Goal: Complete application form: Complete application form

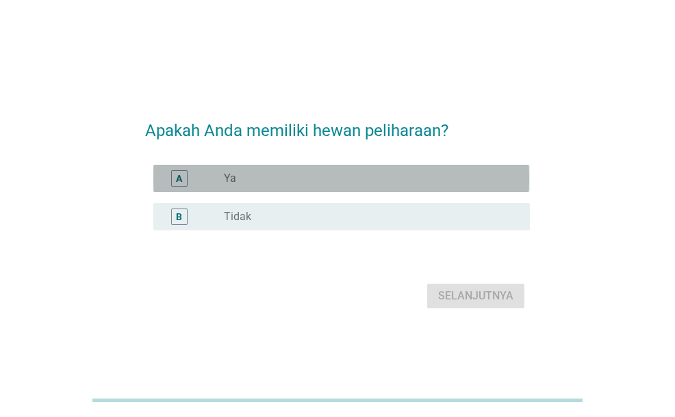
click at [360, 181] on div "radio_button_unchecked Ya" at bounding box center [366, 179] width 284 height 14
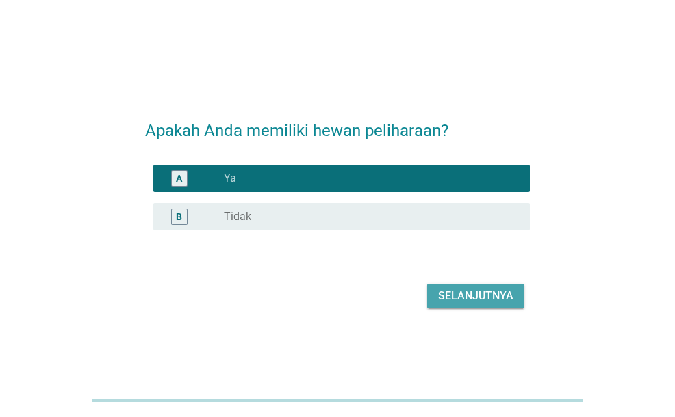
click at [466, 292] on div "Selanjutnya" at bounding box center [475, 296] width 75 height 16
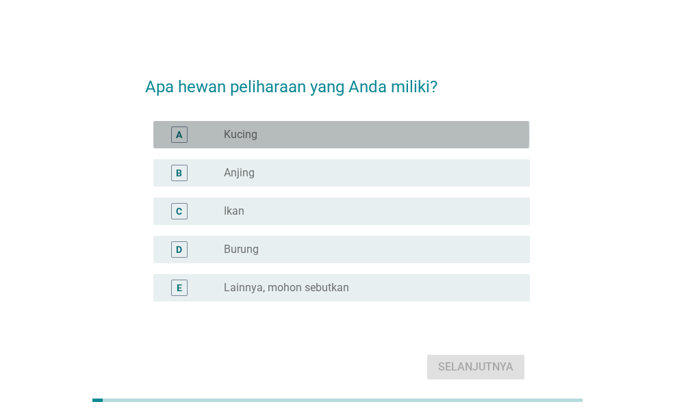
click at [404, 135] on div "radio_button_unchecked Kucing" at bounding box center [366, 135] width 284 height 14
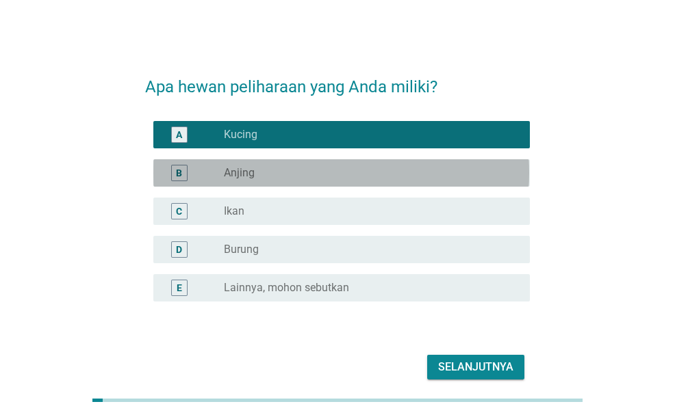
click at [360, 170] on div "radio_button_unchecked Anjing" at bounding box center [366, 173] width 284 height 14
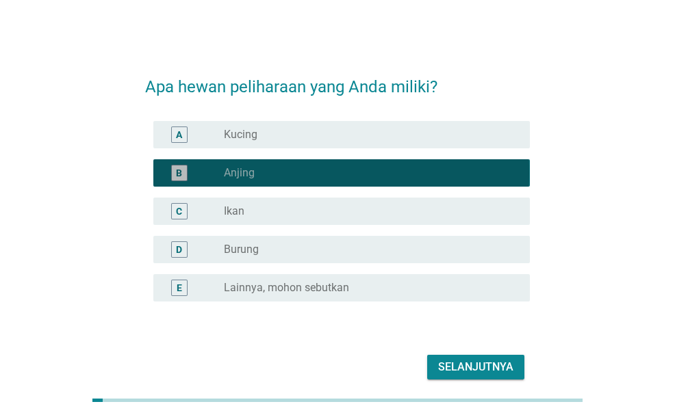
click at [360, 170] on div "radio_button_checked Anjing" at bounding box center [366, 173] width 284 height 14
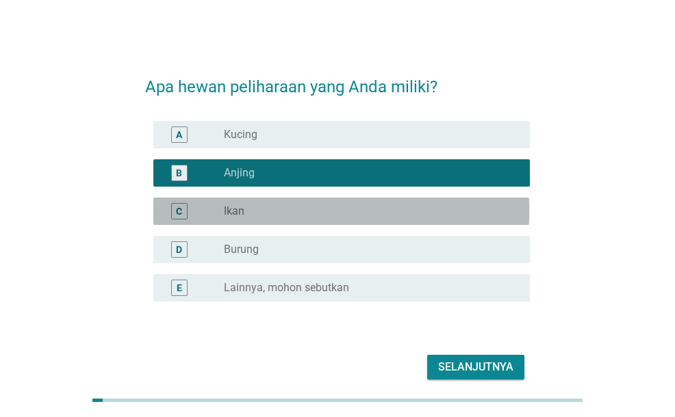
click at [335, 202] on div "C radio_button_unchecked Ikan" at bounding box center [341, 211] width 376 height 27
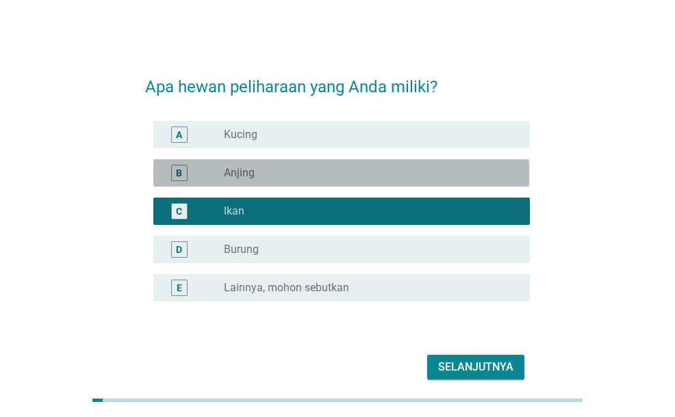
click at [331, 166] on div "radio_button_unchecked Anjing" at bounding box center [366, 173] width 284 height 14
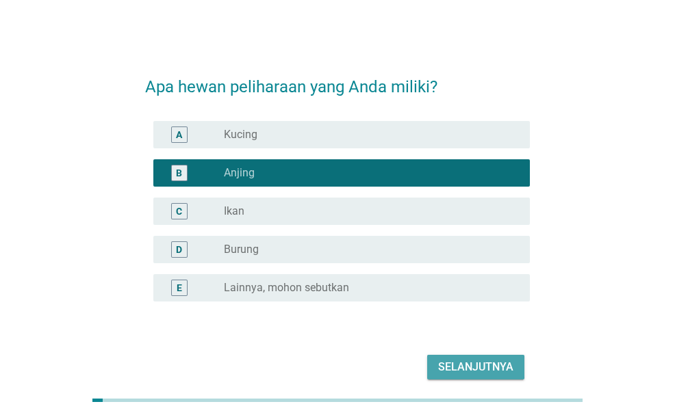
click at [453, 363] on div "Selanjutnya" at bounding box center [475, 367] width 75 height 16
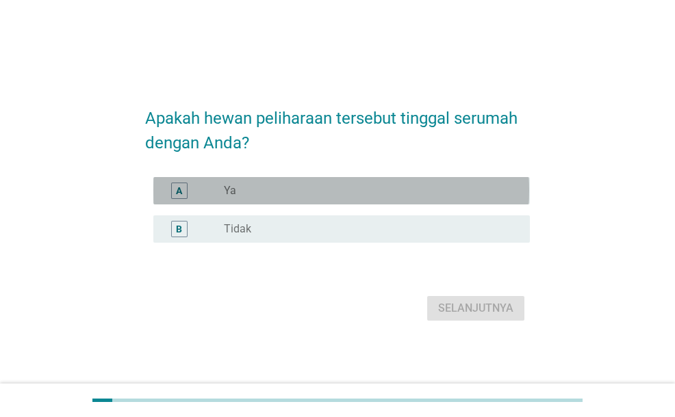
click at [398, 183] on div "radio_button_unchecked Ya" at bounding box center [371, 191] width 295 height 16
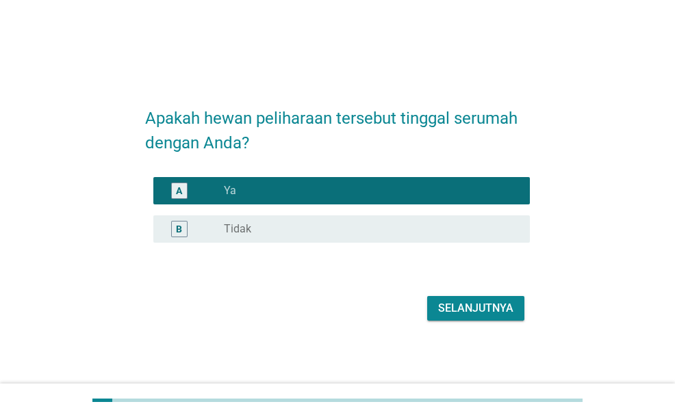
click at [458, 302] on div "Selanjutnya" at bounding box center [475, 308] width 75 height 16
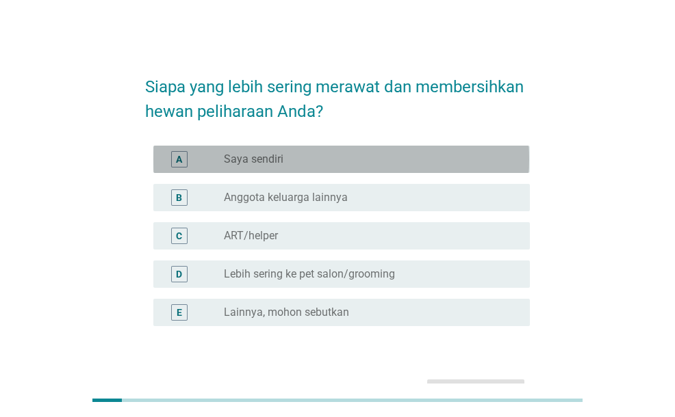
click at [337, 162] on div "radio_button_unchecked Saya sendiri" at bounding box center [366, 160] width 284 height 14
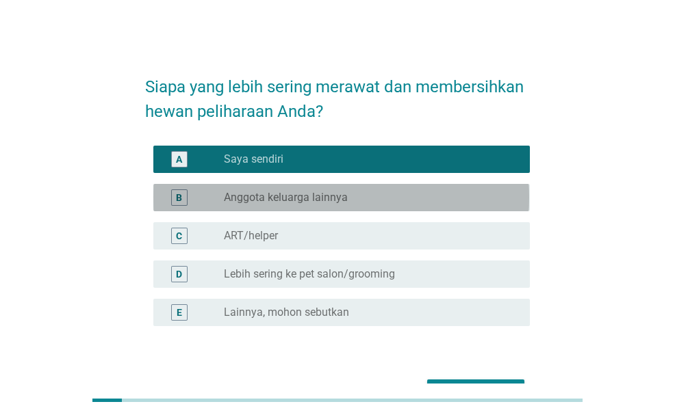
click at [313, 198] on label "Anggota keluarga lainnya" at bounding box center [286, 198] width 124 height 14
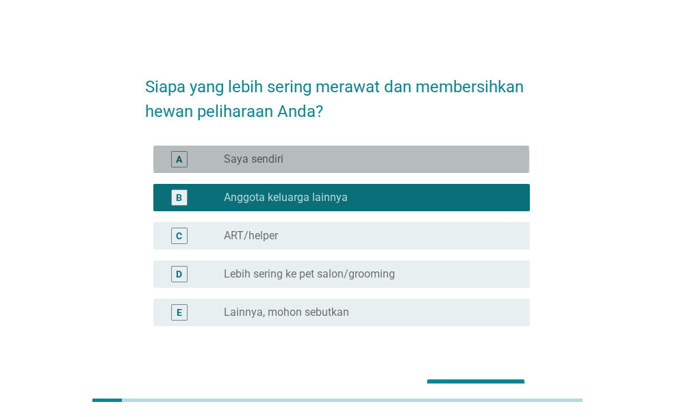
click at [338, 157] on div "radio_button_unchecked Saya sendiri" at bounding box center [366, 160] width 284 height 14
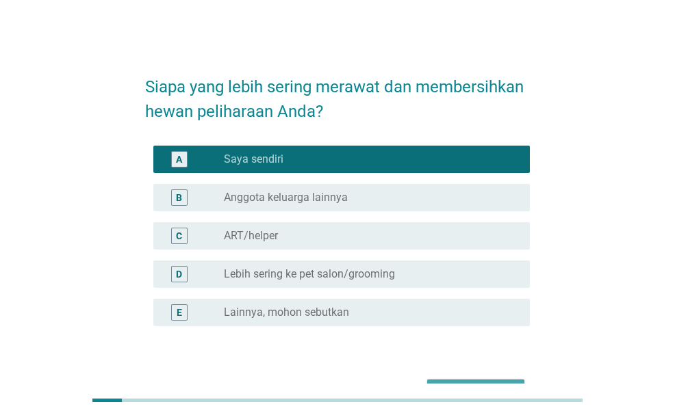
click at [452, 381] on button "Selanjutnya" at bounding box center [475, 392] width 97 height 25
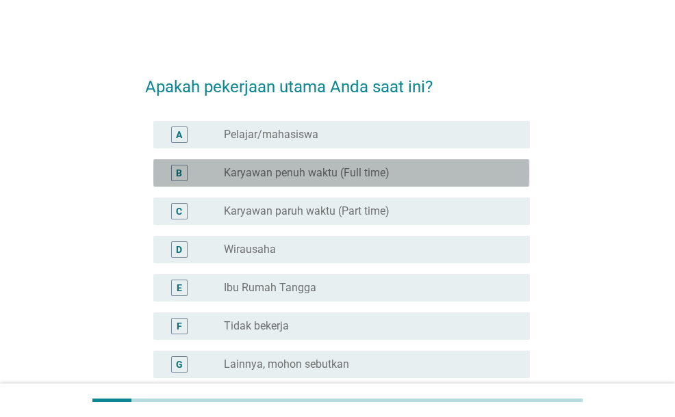
click at [376, 172] on label "Karyawan penuh waktu (Full time)" at bounding box center [307, 173] width 166 height 14
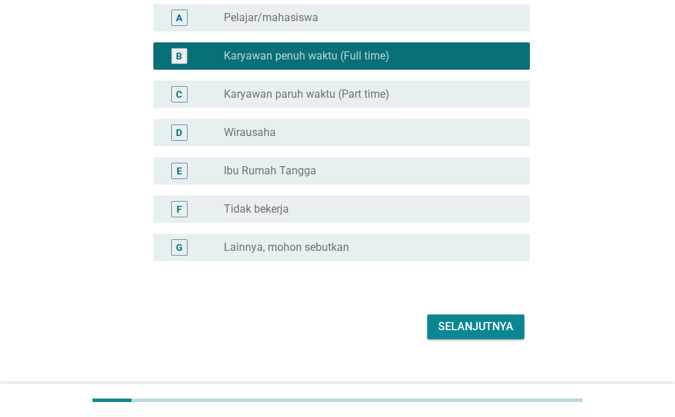
scroll to position [137, 0]
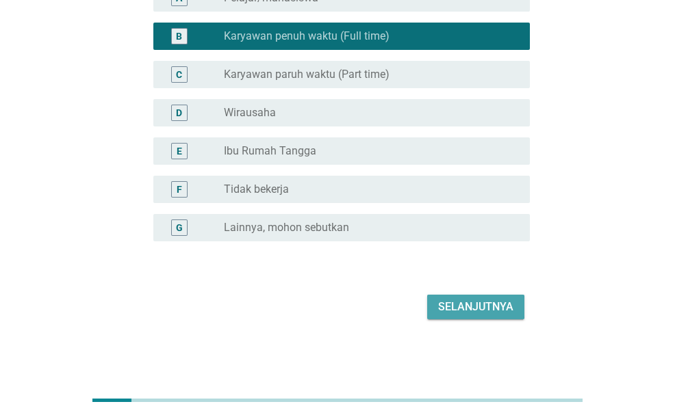
click at [493, 304] on div "Selanjutnya" at bounding box center [475, 307] width 75 height 16
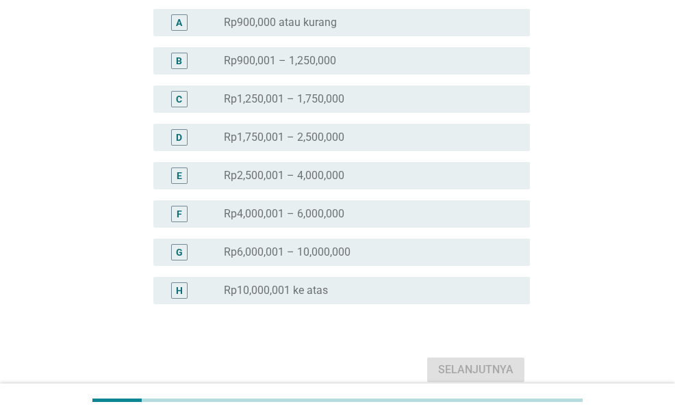
scroll to position [0, 0]
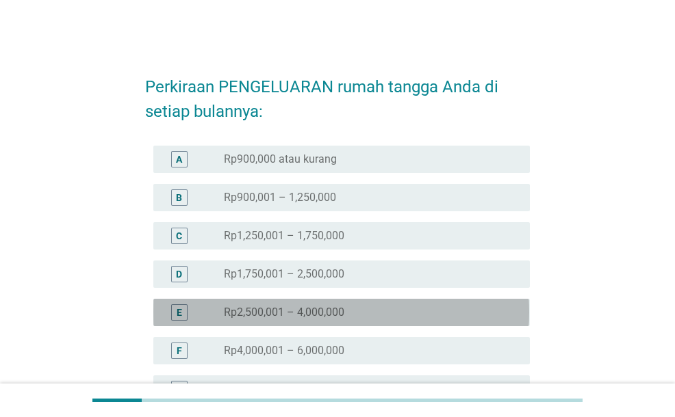
click at [380, 304] on div "radio_button_unchecked Rp2,500,001 – 4,000,000" at bounding box center [371, 312] width 295 height 16
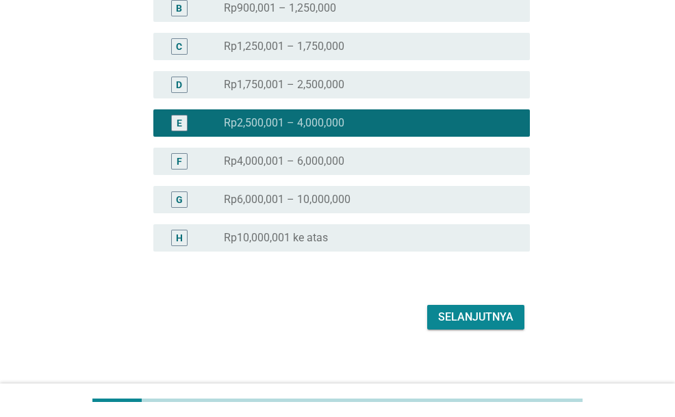
scroll to position [200, 0]
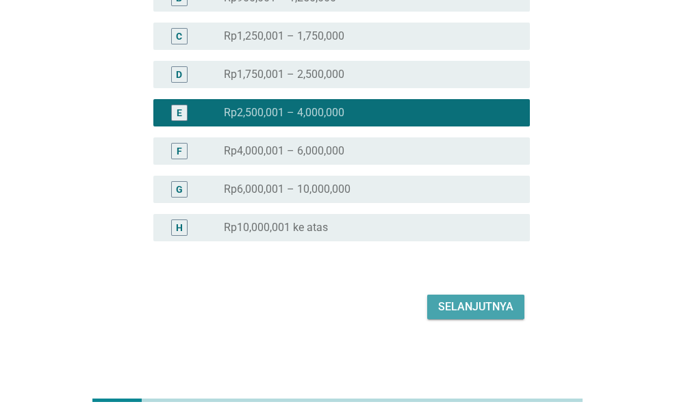
click at [461, 309] on div "Selanjutnya" at bounding box center [475, 307] width 75 height 16
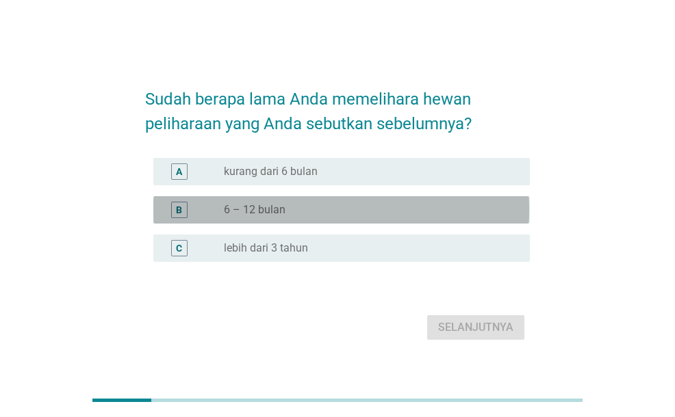
click at [420, 209] on div "radio_button_unchecked 6 – 12 bulan" at bounding box center [366, 210] width 284 height 14
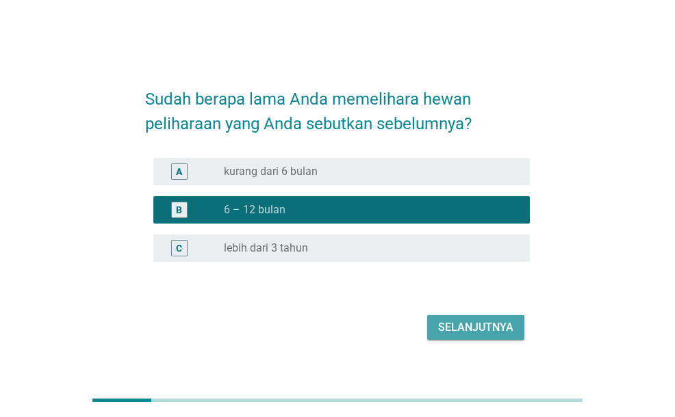
click at [467, 322] on div "Selanjutnya" at bounding box center [475, 328] width 75 height 16
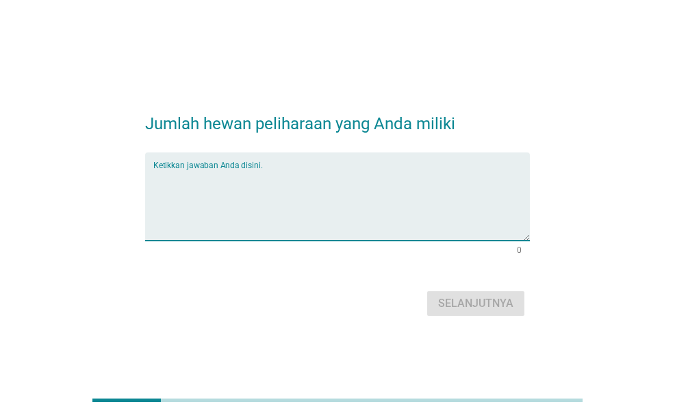
click at [361, 183] on textarea "Ketikkan jawaban Anda disini." at bounding box center [341, 205] width 376 height 72
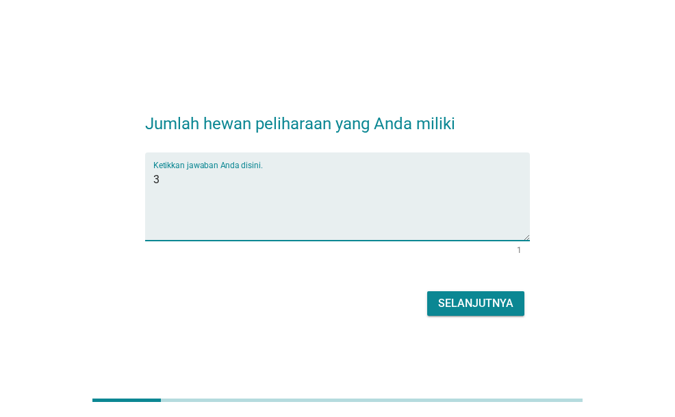
type textarea "3"
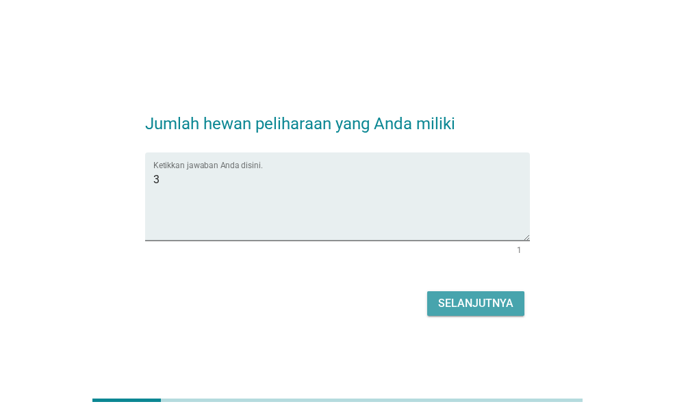
click at [464, 300] on div "Selanjutnya" at bounding box center [475, 304] width 75 height 16
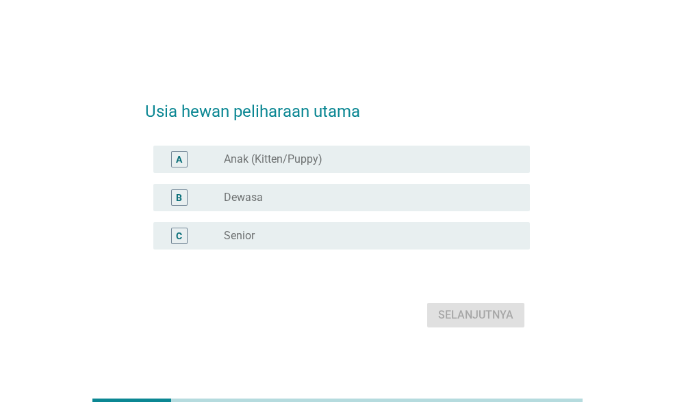
click at [363, 156] on div "radio_button_unchecked Anak (Kitten/Puppy)" at bounding box center [366, 160] width 284 height 14
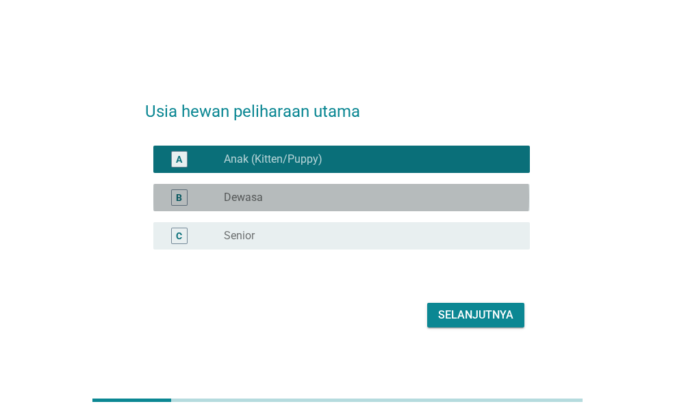
click at [428, 198] on div "radio_button_unchecked Dewasa" at bounding box center [366, 198] width 284 height 14
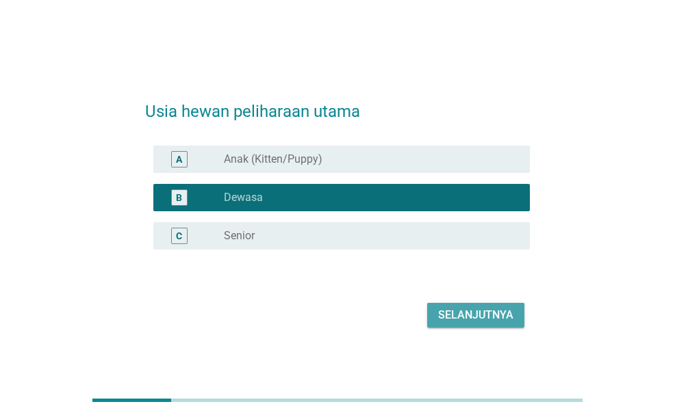
click at [465, 313] on div "Selanjutnya" at bounding box center [475, 315] width 75 height 16
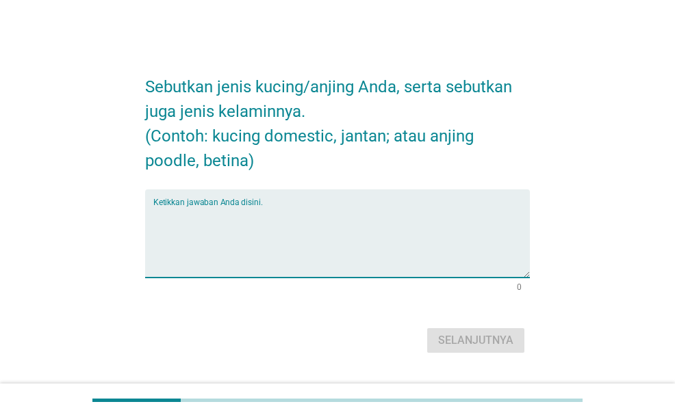
click at [394, 228] on textarea "Ketikkan jawaban Anda disini." at bounding box center [341, 242] width 376 height 72
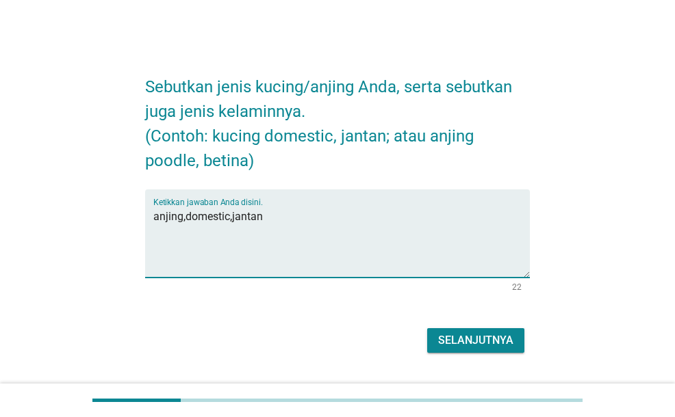
type textarea "anjing,domestic,jantan"
click at [454, 338] on div "Selanjutnya" at bounding box center [475, 341] width 75 height 16
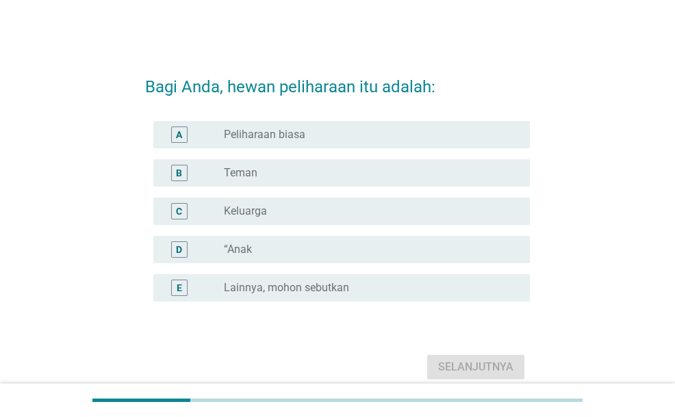
click at [315, 218] on div "radio_button_unchecked Keluarga" at bounding box center [371, 211] width 295 height 16
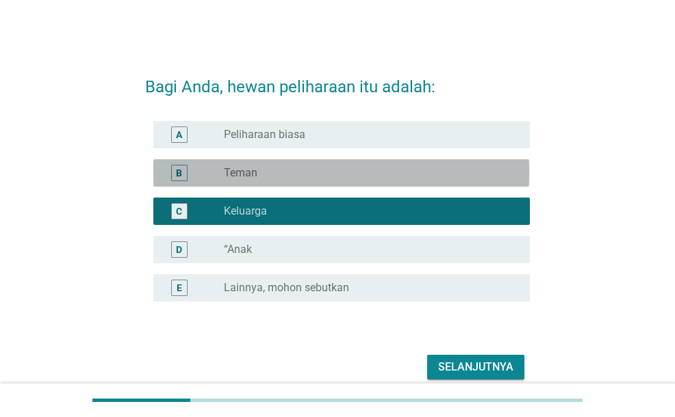
click at [318, 168] on div "radio_button_unchecked Teman" at bounding box center [366, 173] width 284 height 14
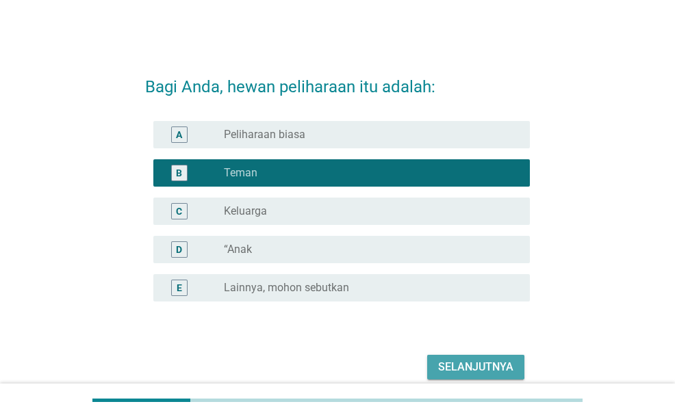
click at [461, 359] on div "Selanjutnya" at bounding box center [475, 367] width 75 height 16
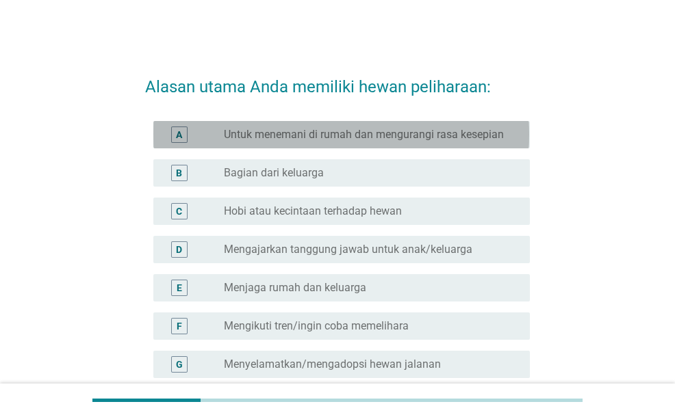
click at [402, 130] on label "Untuk menemani di rumah dan mengurangi rasa kesepian" at bounding box center [364, 135] width 280 height 14
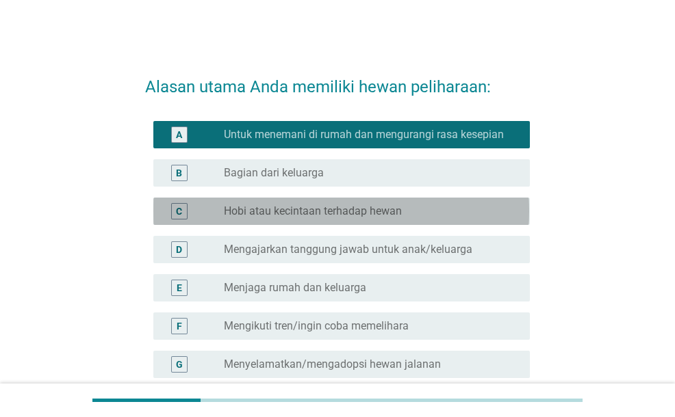
click at [346, 214] on label "Hobi atau kecintaan terhadap hewan" at bounding box center [313, 212] width 178 height 14
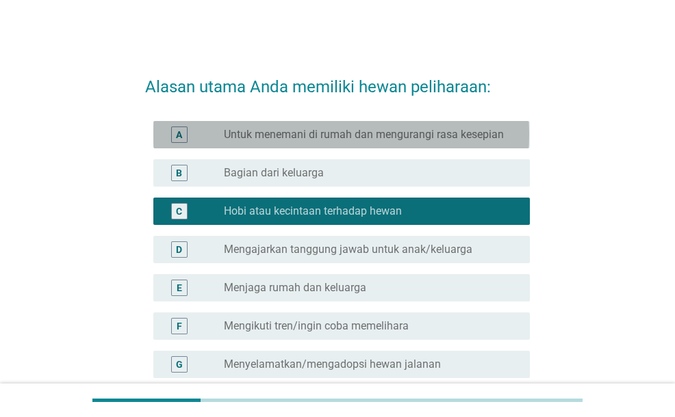
click at [360, 142] on div "radio_button_unchecked Untuk menemani di rumah dan mengurangi rasa kesepian" at bounding box center [371, 135] width 295 height 16
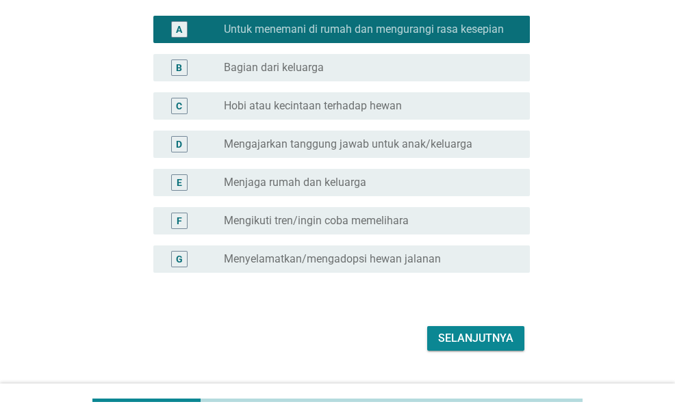
scroll to position [111, 0]
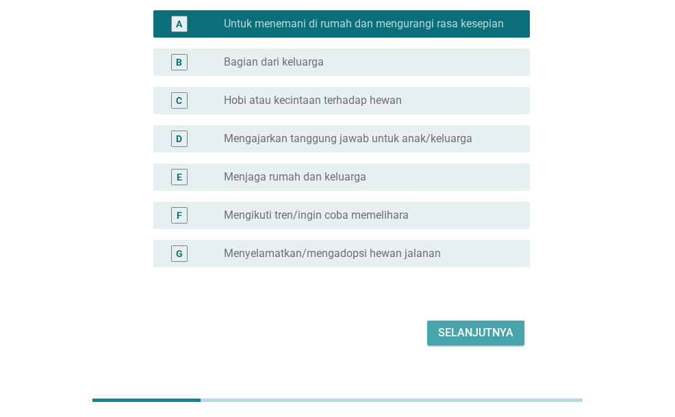
click at [484, 325] on div "Selanjutnya" at bounding box center [475, 333] width 75 height 16
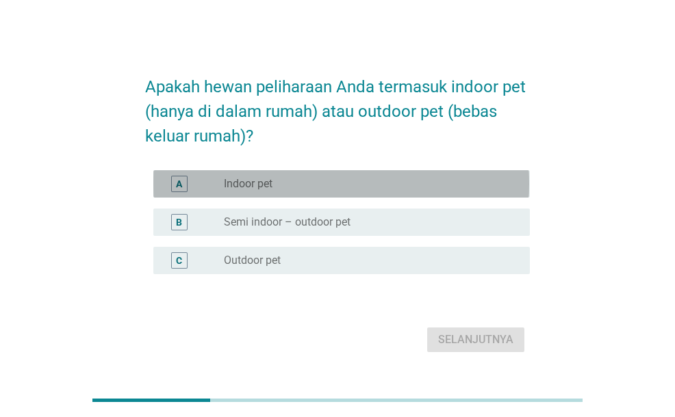
click at [461, 177] on div "radio_button_unchecked Indoor pet" at bounding box center [366, 184] width 284 height 14
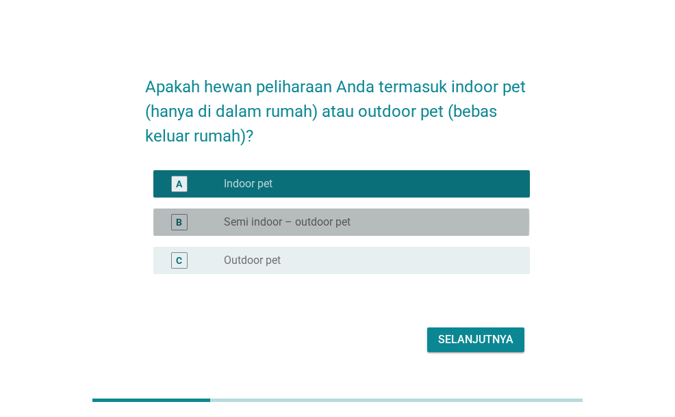
click at [415, 211] on div "B radio_button_unchecked Semi indoor – outdoor pet" at bounding box center [341, 222] width 376 height 27
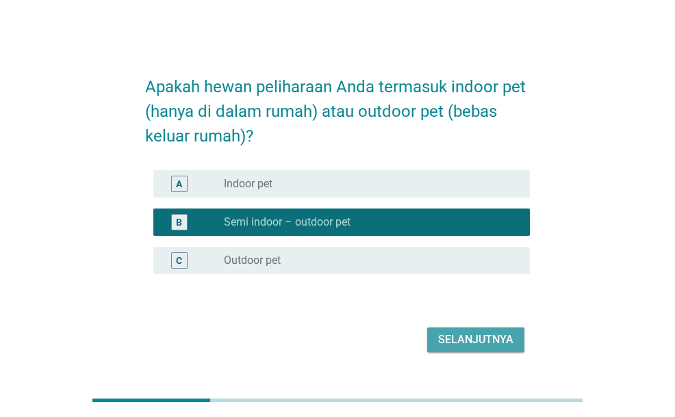
click at [471, 341] on div "Selanjutnya" at bounding box center [475, 340] width 75 height 16
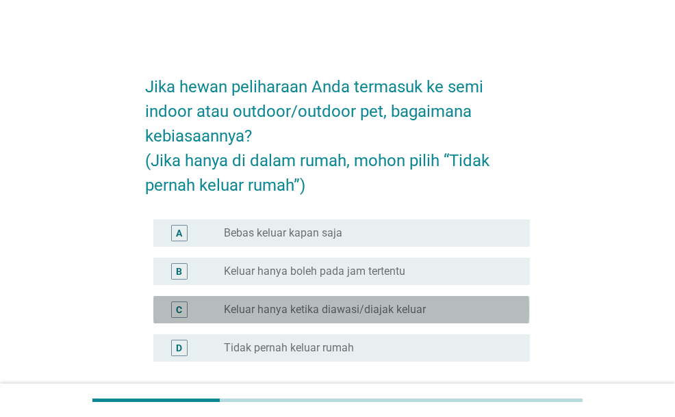
click at [410, 315] on label "Keluar hanya ketika diawasi/diajak keluar" at bounding box center [325, 310] width 202 height 14
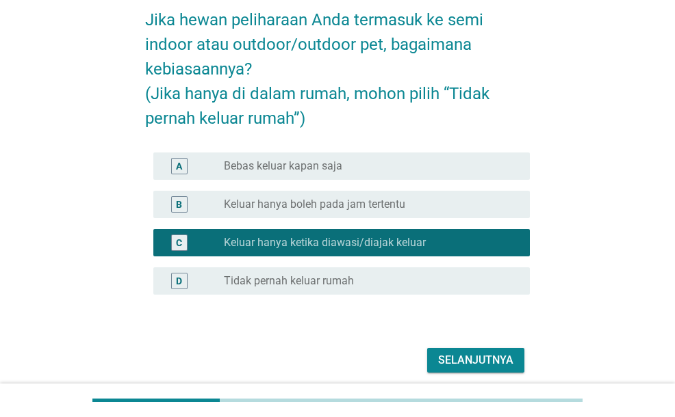
scroll to position [71, 0]
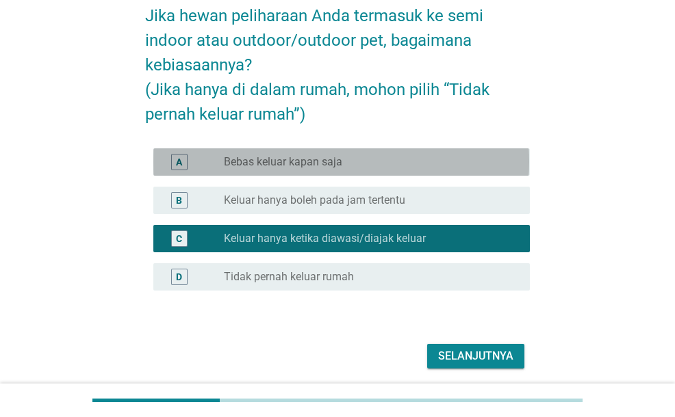
click at [419, 155] on div "radio_button_unchecked Bebas keluar kapan saja" at bounding box center [366, 162] width 284 height 14
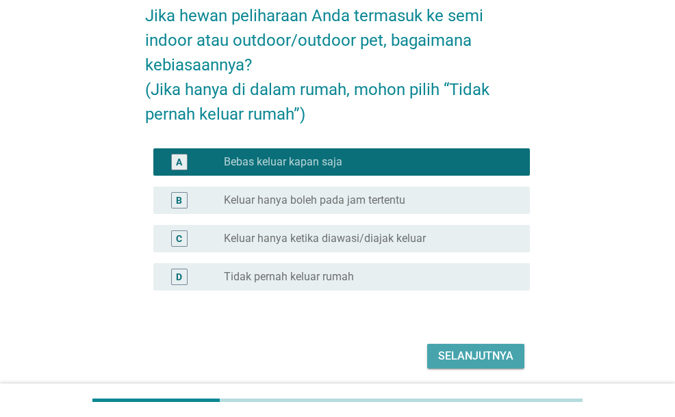
click at [464, 348] on div "Selanjutnya" at bounding box center [475, 356] width 75 height 16
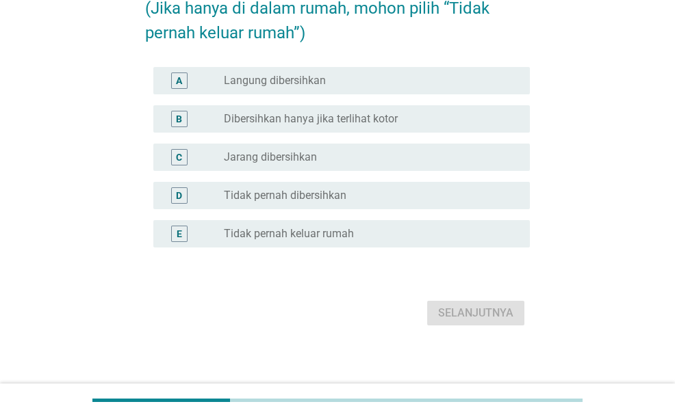
scroll to position [134, 0]
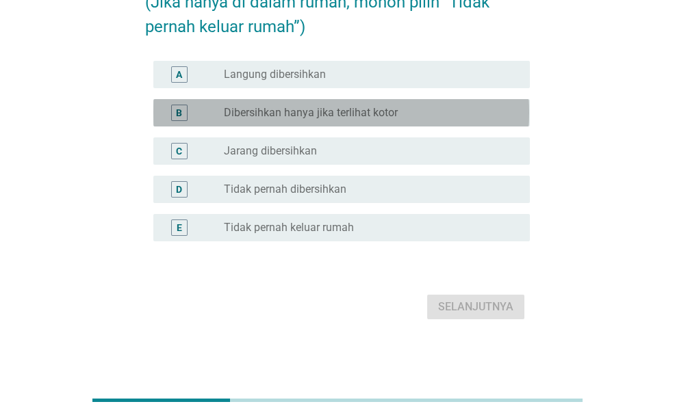
click at [402, 107] on div "radio_button_unchecked Dibersihkan hanya jika terlihat kotor" at bounding box center [366, 113] width 284 height 14
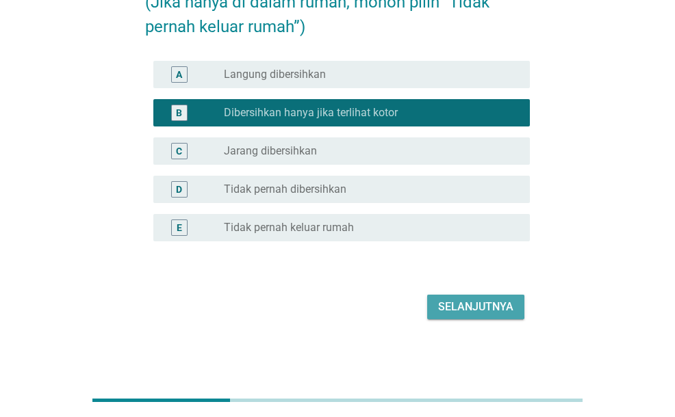
click at [456, 302] on div "Selanjutnya" at bounding box center [475, 307] width 75 height 16
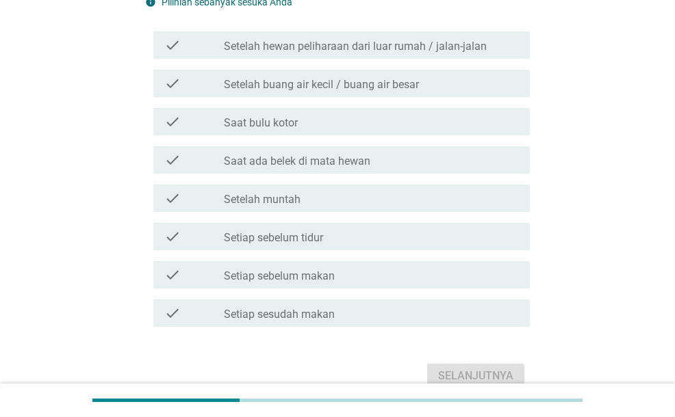
scroll to position [0, 0]
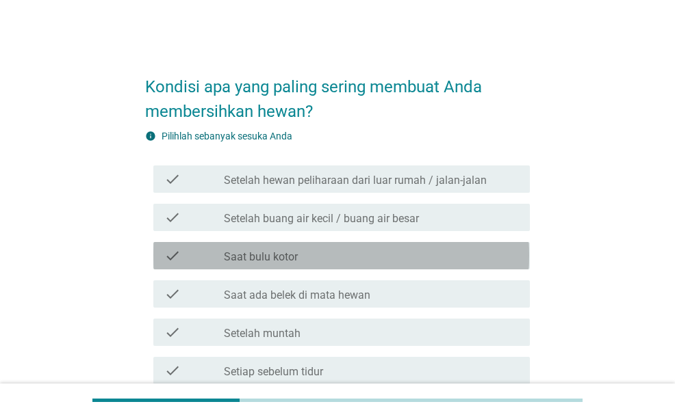
click at [357, 252] on div "check_box_outline_blank Saat bulu kotor" at bounding box center [371, 256] width 295 height 16
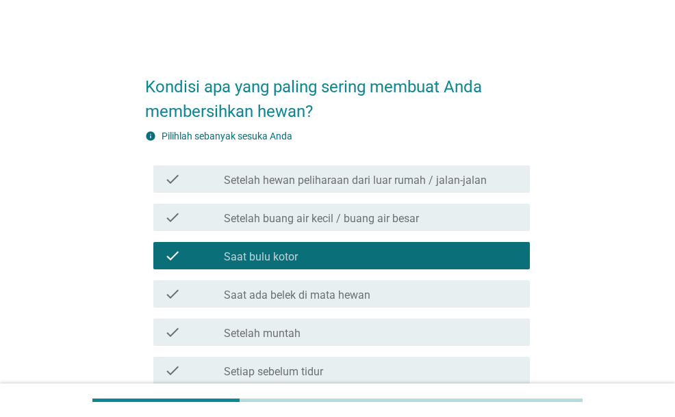
click at [318, 289] on label "Saat ada belek di mata hewan" at bounding box center [297, 296] width 146 height 14
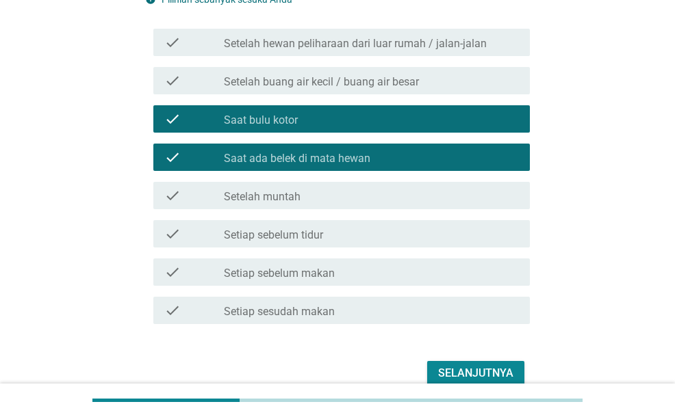
scroll to position [151, 0]
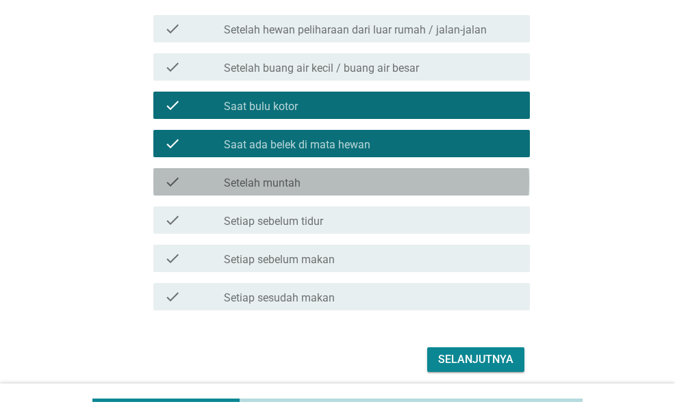
click at [413, 189] on div "check_box_outline_blank Setelah muntah" at bounding box center [371, 182] width 295 height 16
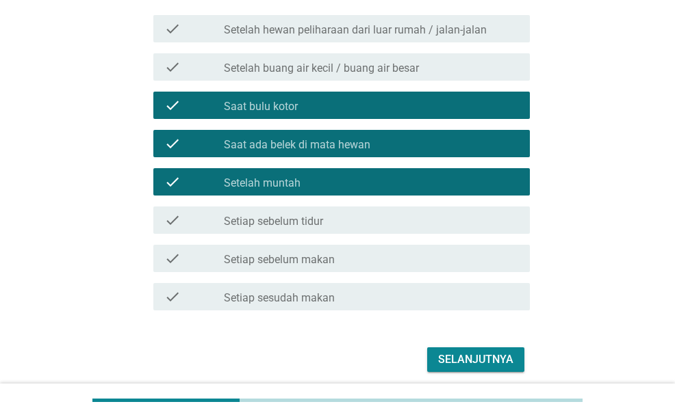
click at [483, 359] on div "Selanjutnya" at bounding box center [475, 360] width 75 height 16
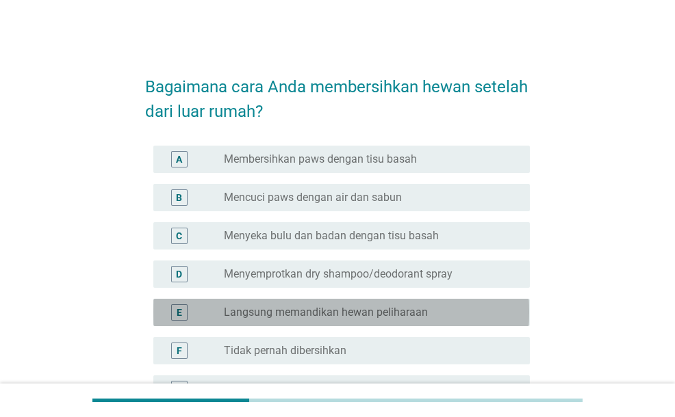
click at [370, 304] on div "radio_button_unchecked Langsung memandikan hewan peliharaan" at bounding box center [371, 312] width 295 height 16
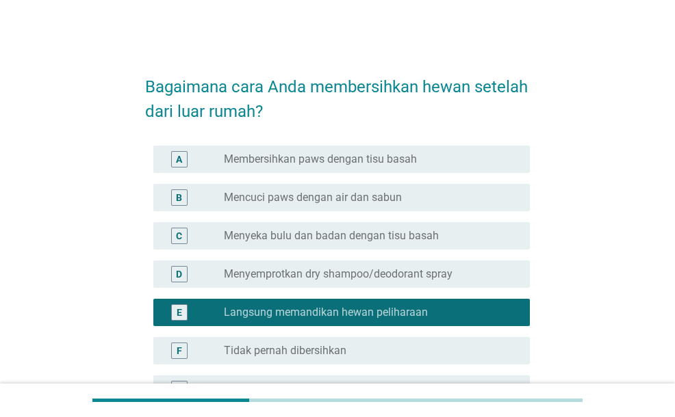
click at [370, 304] on div "radio_button_checked Langsung memandikan hewan peliharaan" at bounding box center [371, 312] width 295 height 16
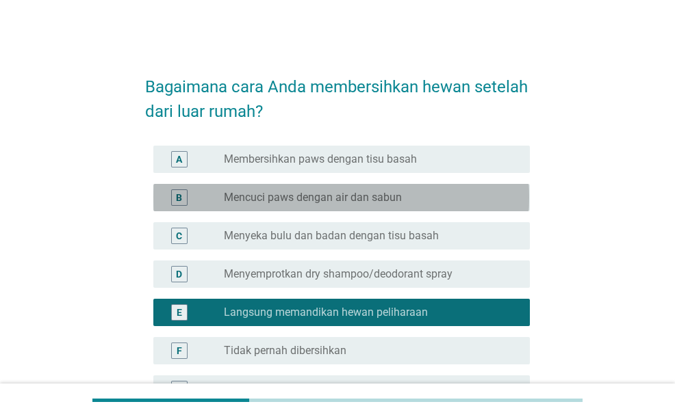
click at [358, 198] on label "Mencuci paws dengan air dan sabun" at bounding box center [313, 198] width 178 height 14
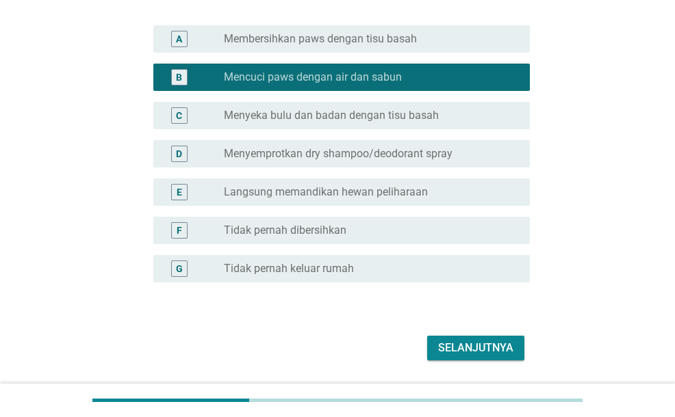
scroll to position [130, 0]
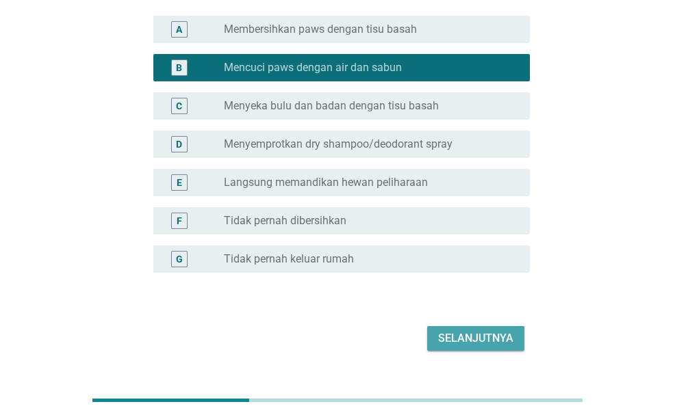
click at [464, 349] on button "Selanjutnya" at bounding box center [475, 338] width 97 height 25
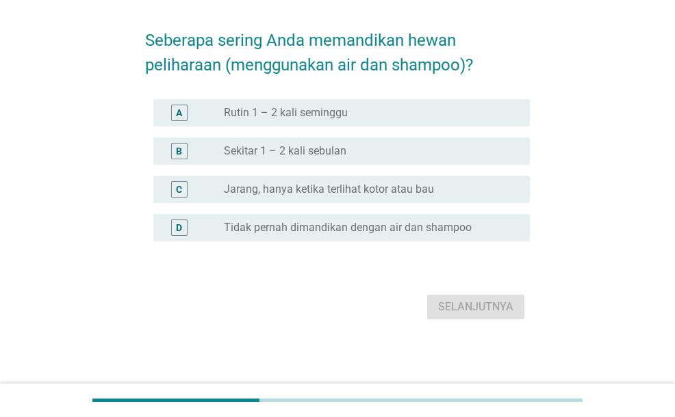
scroll to position [0, 0]
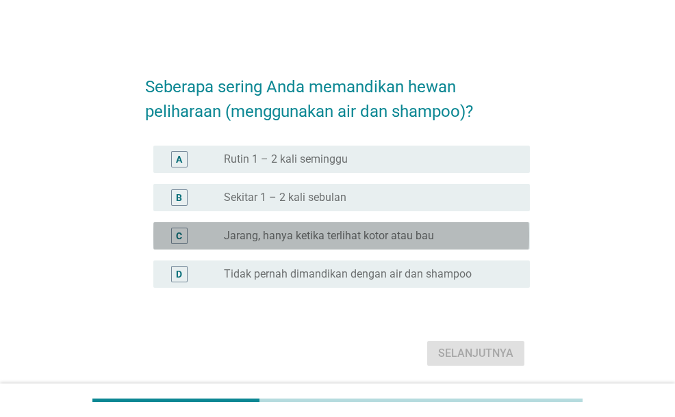
click at [404, 233] on label "Jarang, hanya ketika terlihat kotor atau bau" at bounding box center [329, 236] width 210 height 14
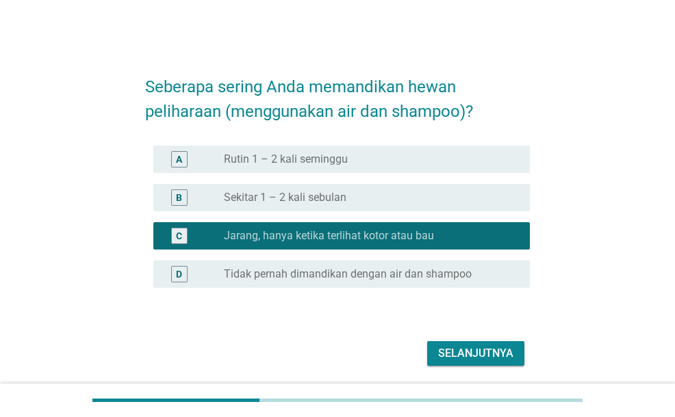
click at [458, 340] on div "Selanjutnya" at bounding box center [337, 353] width 384 height 33
click at [457, 355] on div "Selanjutnya" at bounding box center [475, 354] width 75 height 16
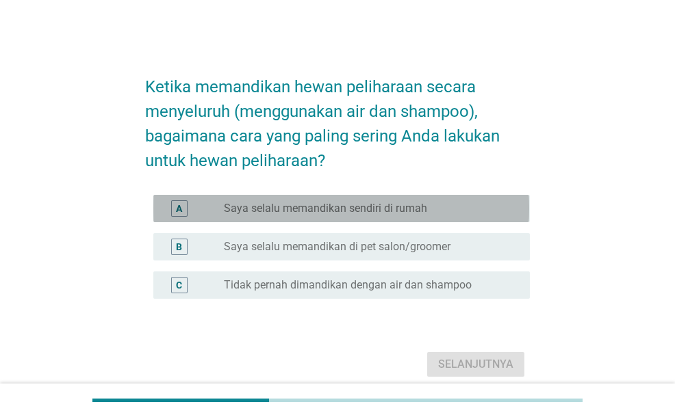
click at [454, 216] on div "radio_button_unchecked Saya selalu memandikan sendiri di rumah" at bounding box center [371, 208] width 295 height 16
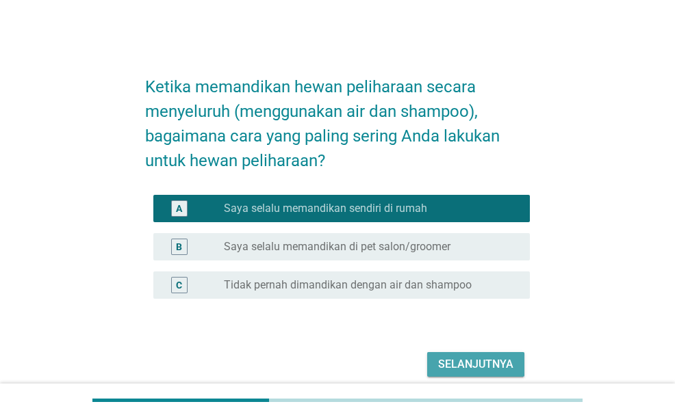
click at [464, 363] on div "Selanjutnya" at bounding box center [475, 365] width 75 height 16
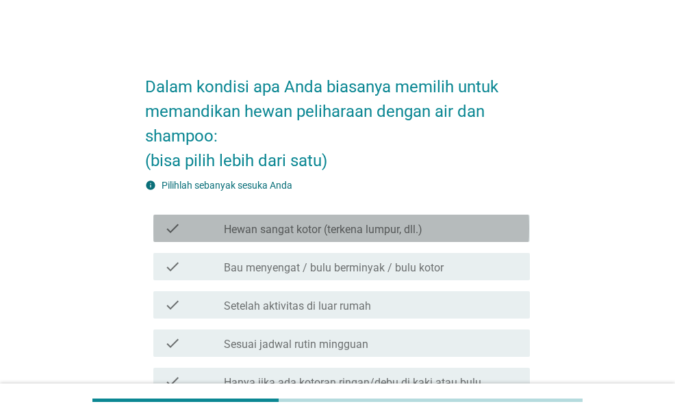
click at [447, 229] on div "check_box_outline_blank Hewan sangat kotor (terkena lumpur, dll.)" at bounding box center [371, 228] width 295 height 16
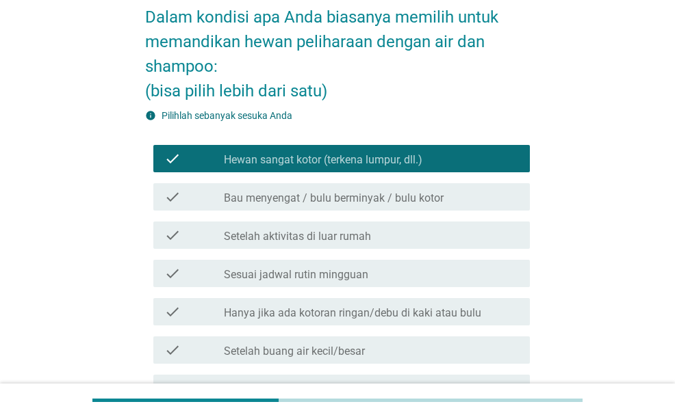
scroll to position [92, 0]
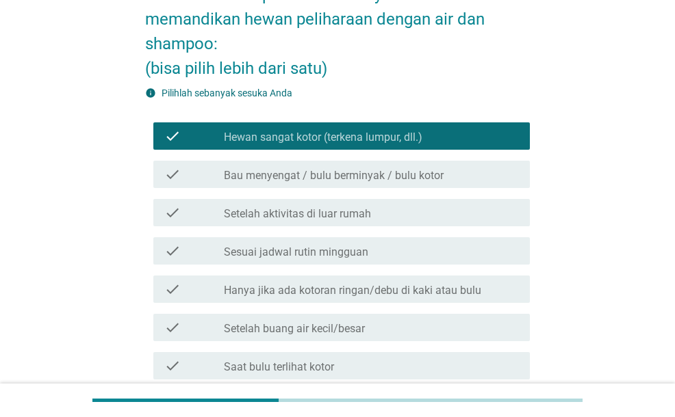
click at [456, 178] on div "check_box_outline_blank Bau menyengat / bulu berminyak / bulu kotor" at bounding box center [371, 174] width 295 height 16
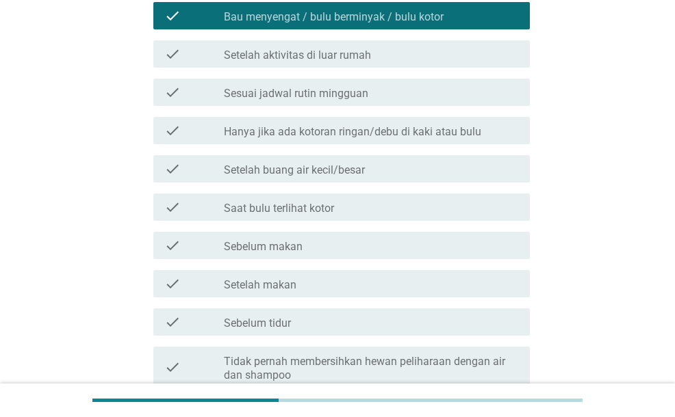
scroll to position [253, 0]
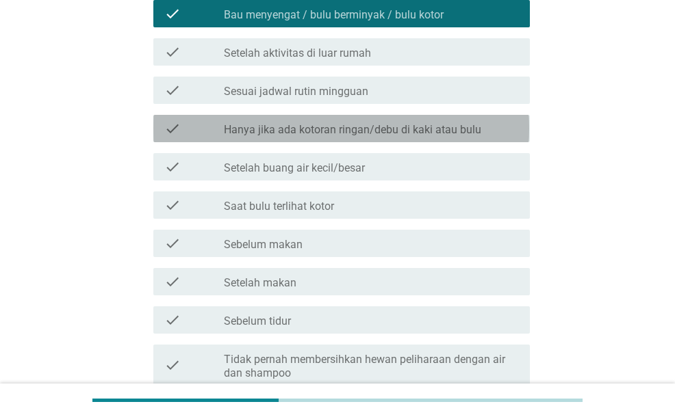
click at [368, 128] on label "Hanya jika ada kotoran ringan/debu di kaki atau bulu" at bounding box center [352, 130] width 257 height 14
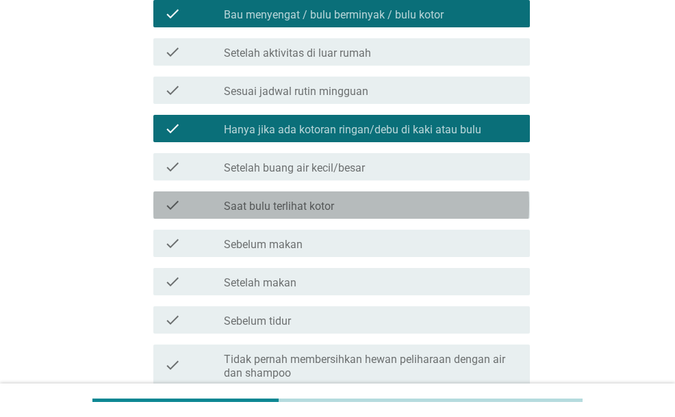
click at [328, 198] on div "check_box_outline_blank Saat bulu terlihat kotor" at bounding box center [371, 205] width 295 height 16
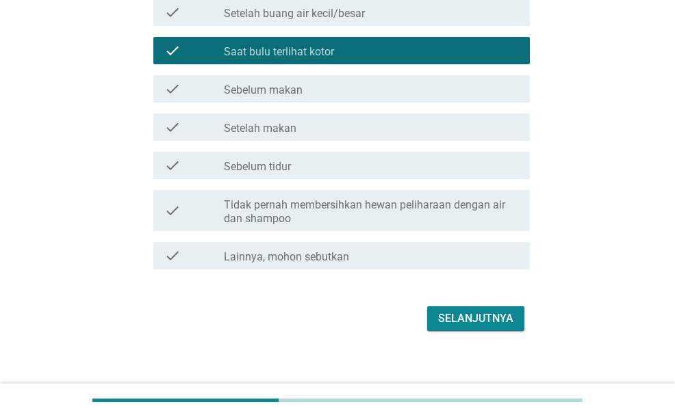
scroll to position [419, 0]
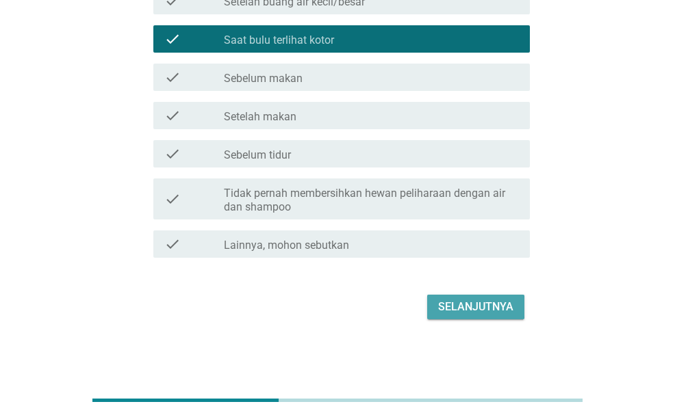
click at [465, 307] on div "Selanjutnya" at bounding box center [475, 307] width 75 height 16
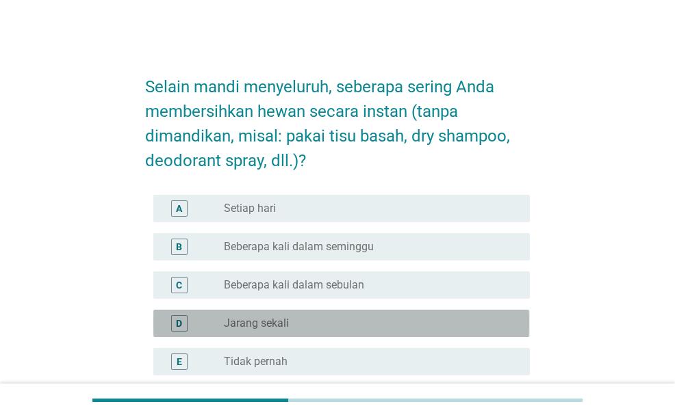
click at [435, 319] on div "radio_button_unchecked Jarang sekali" at bounding box center [366, 324] width 284 height 14
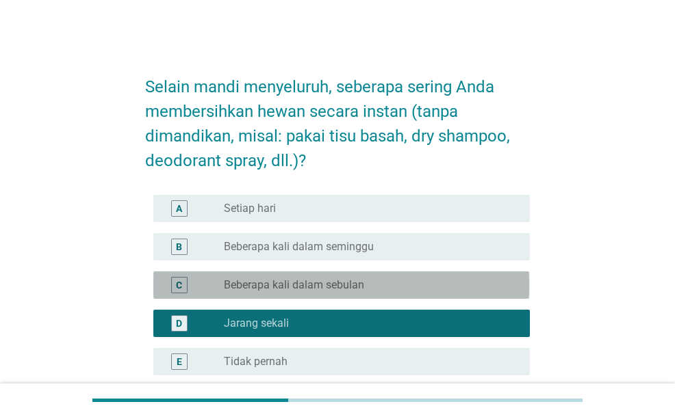
click at [427, 275] on div "C radio_button_unchecked Beberapa kali dalam sebulan" at bounding box center [341, 285] width 376 height 27
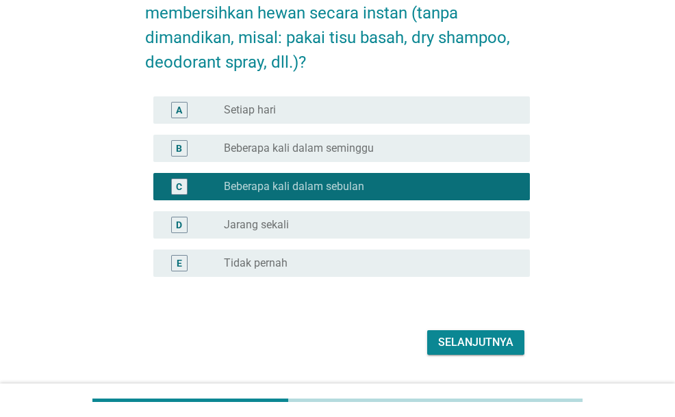
scroll to position [103, 0]
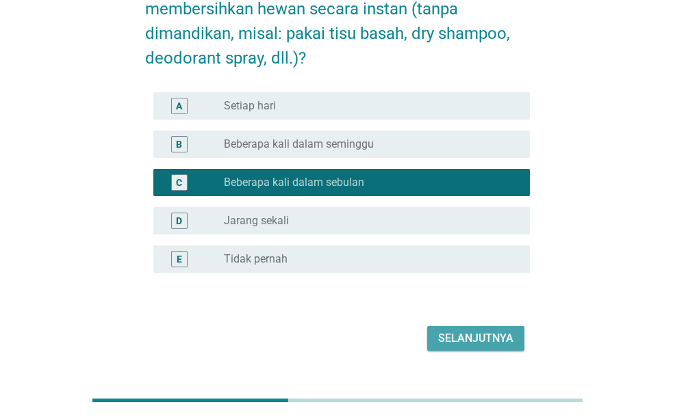
click at [453, 331] on div "Selanjutnya" at bounding box center [475, 339] width 75 height 16
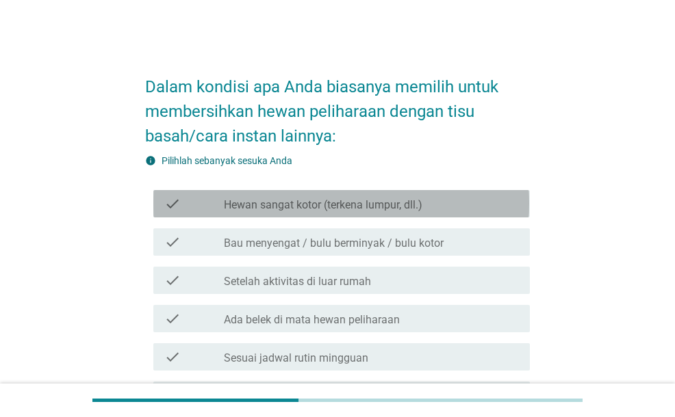
click at [428, 210] on div "check_box_outline_blank Hewan sangat kotor (terkena lumpur, dll.)" at bounding box center [371, 204] width 295 height 16
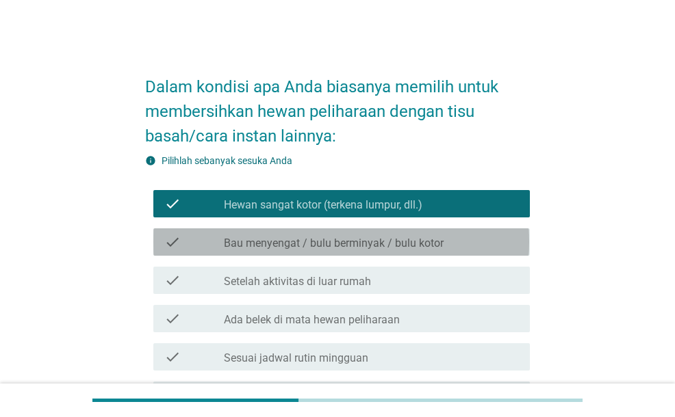
click at [398, 231] on div "check check_box_outline_blank Bau menyengat / bulu berminyak / bulu kotor" at bounding box center [341, 242] width 376 height 27
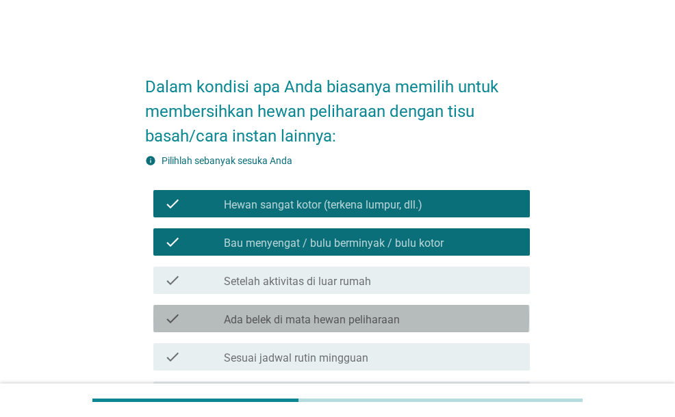
click at [406, 324] on div "check_box_outline_blank Ada belek di mata hewan peliharaan" at bounding box center [371, 319] width 295 height 16
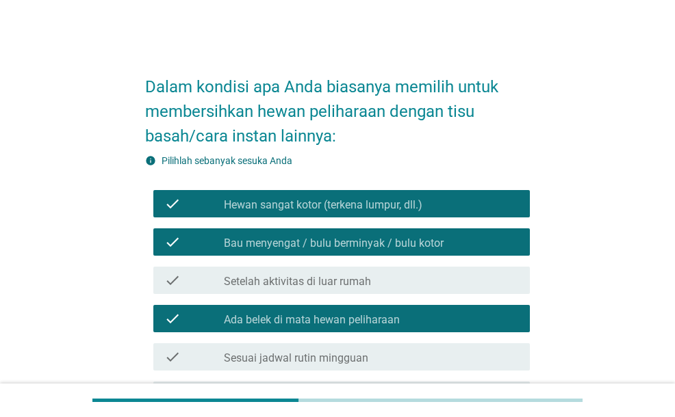
drag, startPoint x: 673, startPoint y: 192, endPoint x: 683, endPoint y: 185, distance: 11.8
click at [674, 185] on html "Dalam kondisi apa Anda biasanya memilih untuk membersihkan hewan peliharaan den…" at bounding box center [337, 408] width 675 height 817
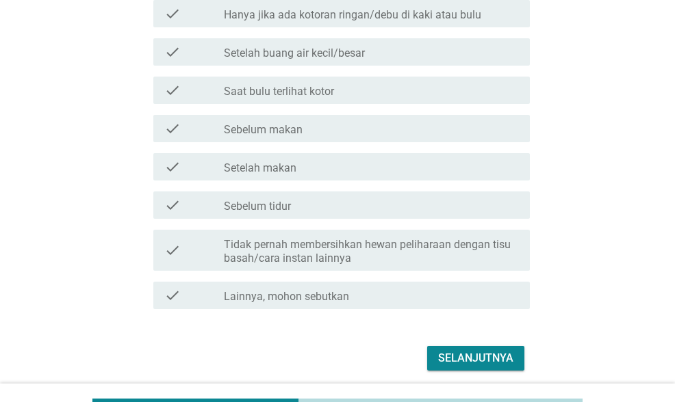
scroll to position [386, 0]
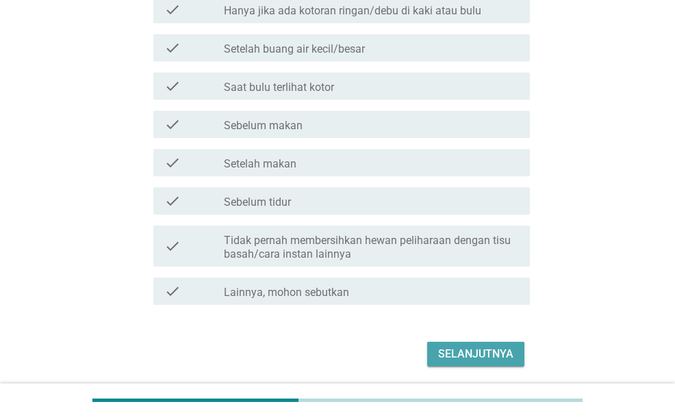
click at [483, 342] on button "Selanjutnya" at bounding box center [475, 354] width 97 height 25
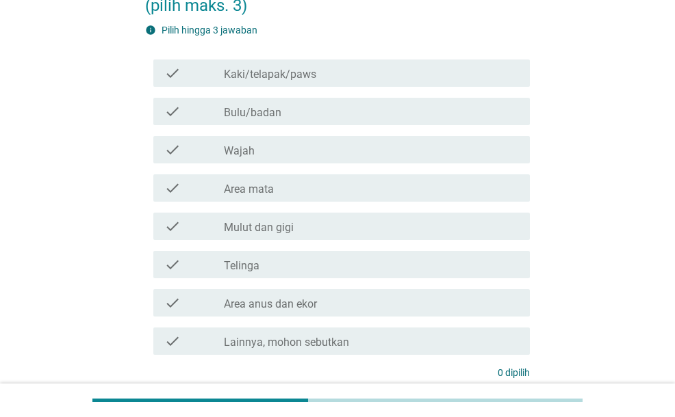
scroll to position [133, 0]
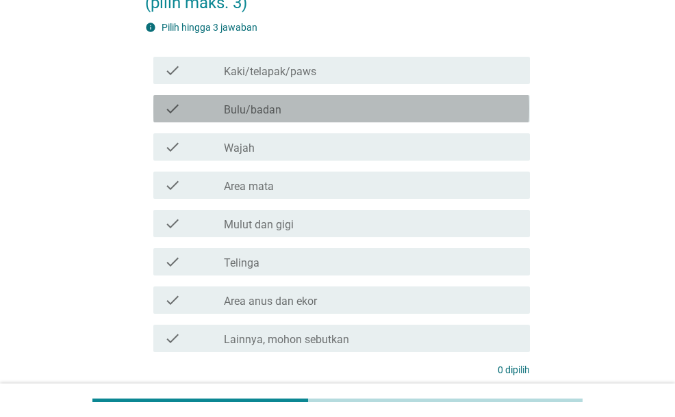
click at [353, 117] on div "check_box_outline_blank Bulu/badan" at bounding box center [371, 109] width 295 height 16
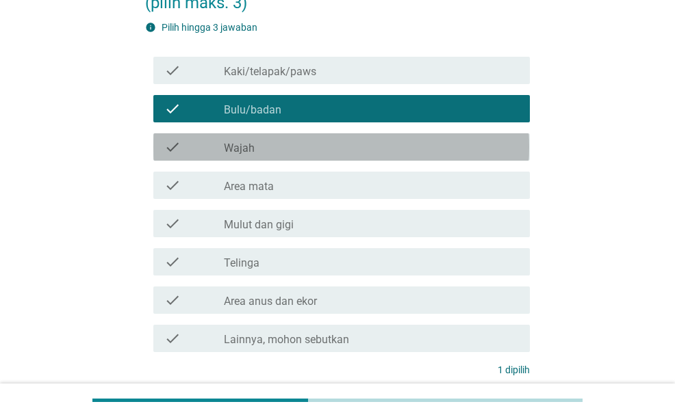
click at [310, 155] on div "check_box_outline_blank Wajah" at bounding box center [371, 147] width 295 height 16
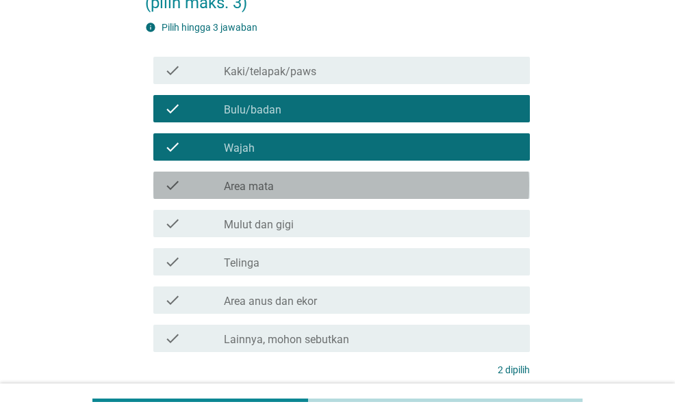
click at [294, 196] on div "check check_box_outline_blank Area mata" at bounding box center [341, 185] width 376 height 27
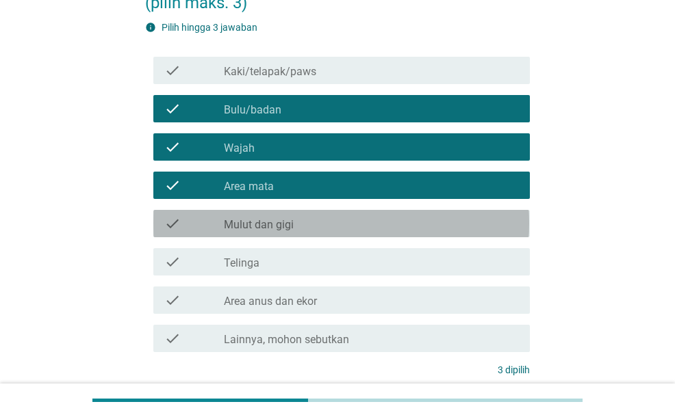
click at [271, 237] on div "check check_box_outline_blank Mulut dan gigi" at bounding box center [341, 223] width 376 height 27
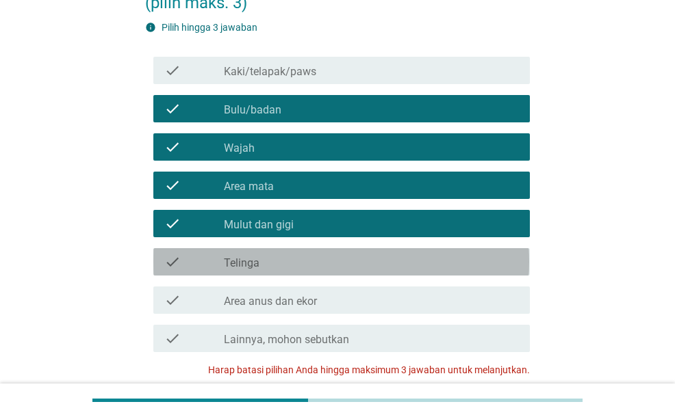
click at [261, 270] on div "check_box_outline_blank Telinga" at bounding box center [371, 262] width 295 height 16
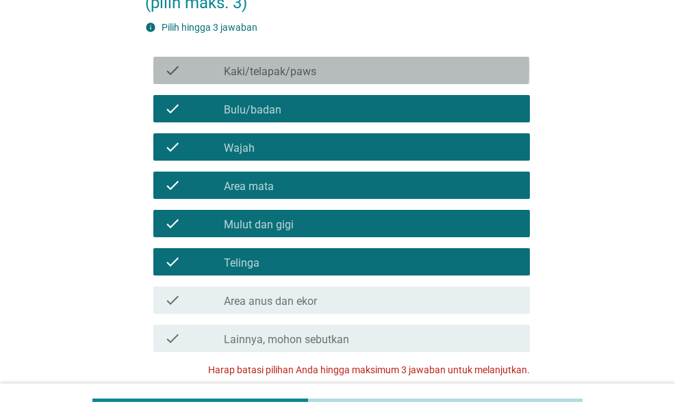
click at [298, 79] on label "Kaki/telapak/paws" at bounding box center [270, 72] width 92 height 14
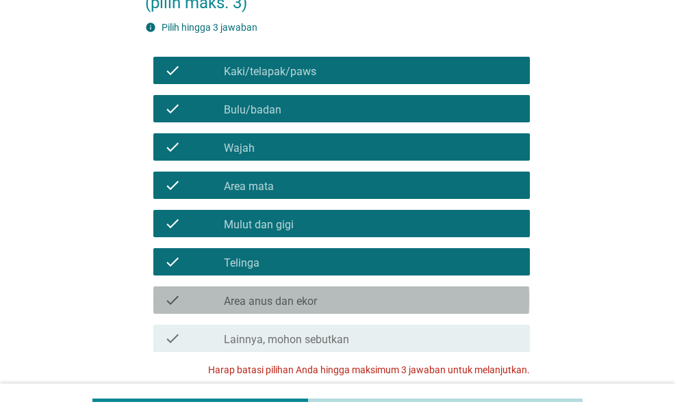
click at [267, 313] on div "check check_box_outline_blank Area anus dan ekor" at bounding box center [341, 300] width 376 height 27
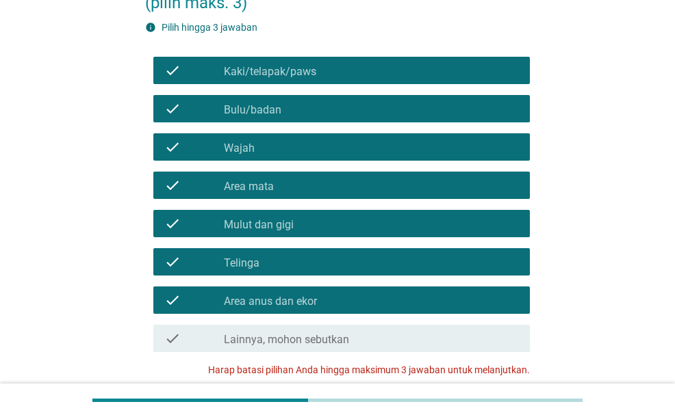
scroll to position [272, 0]
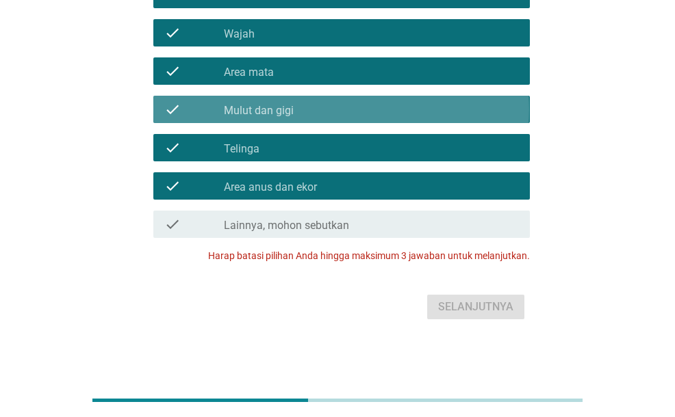
click at [360, 103] on div "check_box_outline_blank Mulut dan gigi" at bounding box center [371, 109] width 295 height 16
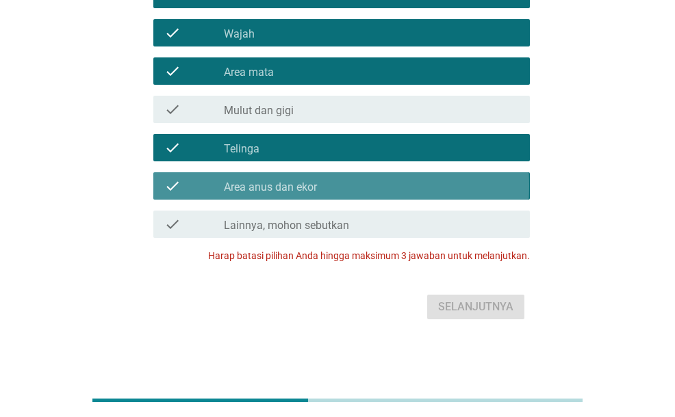
click at [335, 184] on div "check_box_outline_blank Area anus dan ekor" at bounding box center [371, 186] width 295 height 16
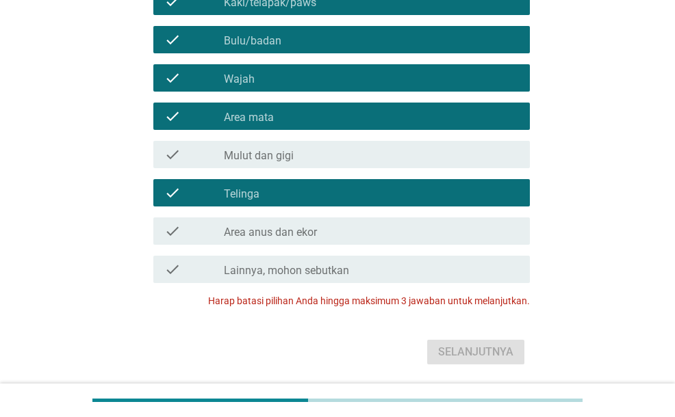
scroll to position [190, 0]
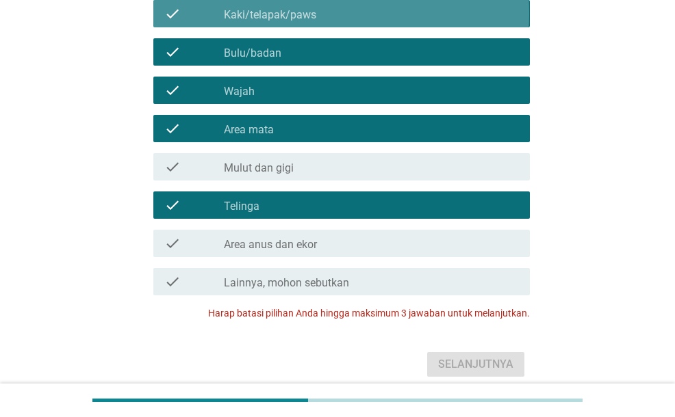
click at [402, 22] on div "check_box Kaki/telapak/paws" at bounding box center [371, 13] width 295 height 16
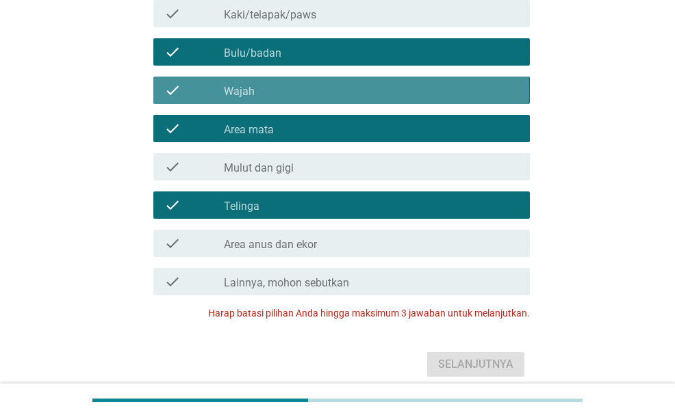
click at [334, 99] on div "check_box_outline_blank Wajah" at bounding box center [371, 90] width 295 height 16
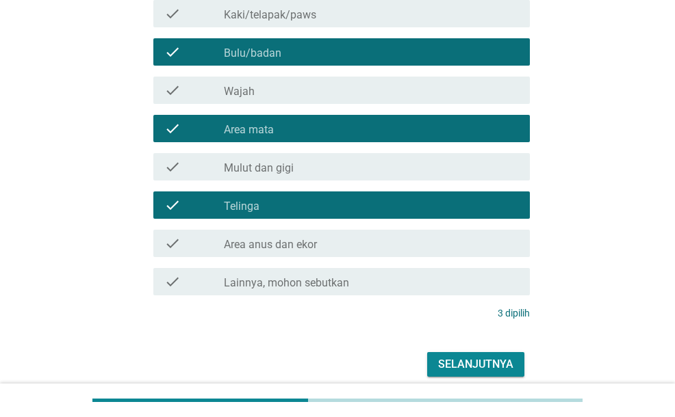
click at [674, 409] on div at bounding box center [337, 401] width 675 height 34
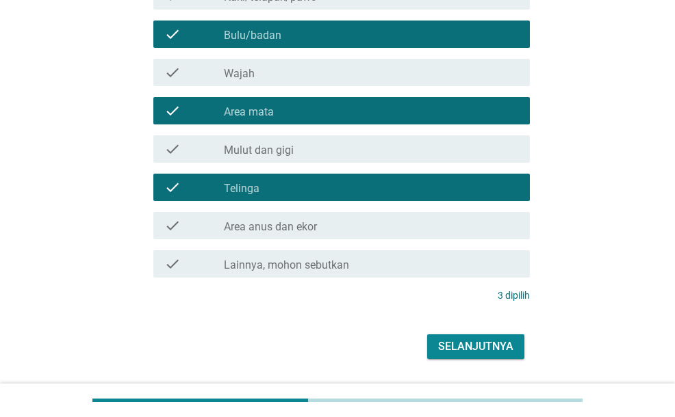
scroll to position [218, 0]
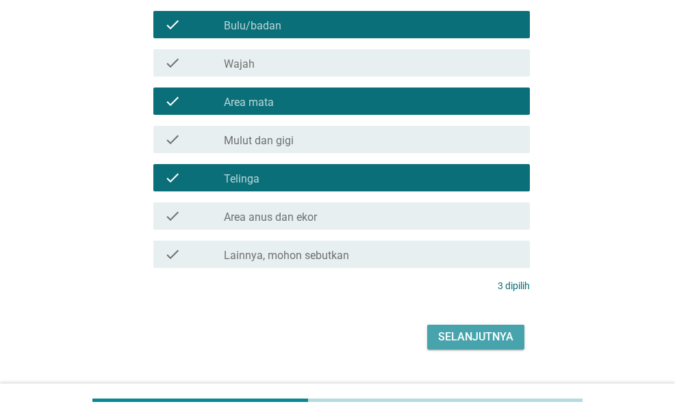
click at [478, 346] on div "Selanjutnya" at bounding box center [475, 337] width 75 height 16
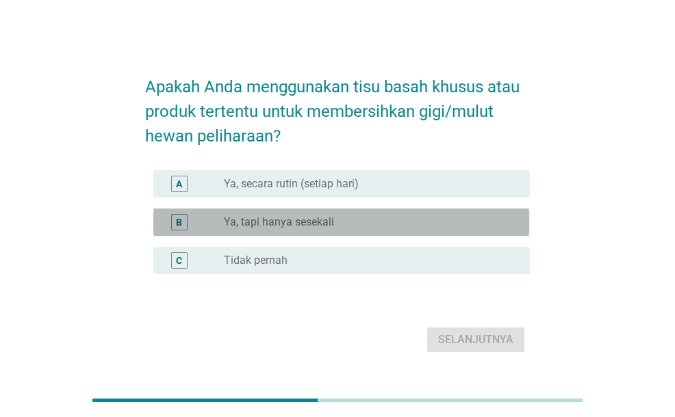
click at [417, 220] on div "radio_button_unchecked Ya, tapi hanya sesekali" at bounding box center [366, 223] width 284 height 14
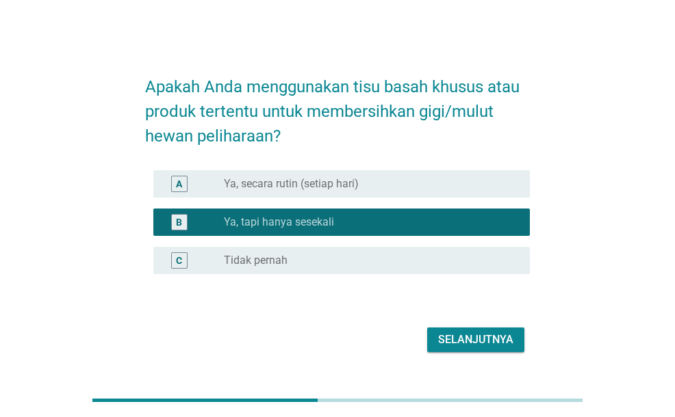
click at [465, 333] on div "Selanjutnya" at bounding box center [475, 340] width 75 height 16
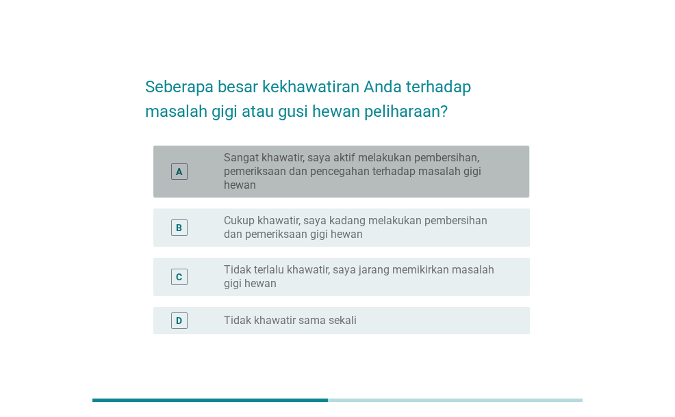
click at [398, 182] on label "Sangat khawatir, saya aktif melakukan pembersihan, pemeriksaan dan pencegahan t…" at bounding box center [366, 171] width 284 height 41
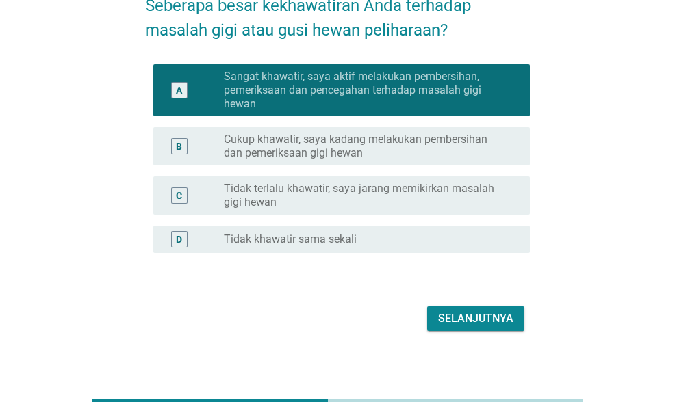
scroll to position [85, 0]
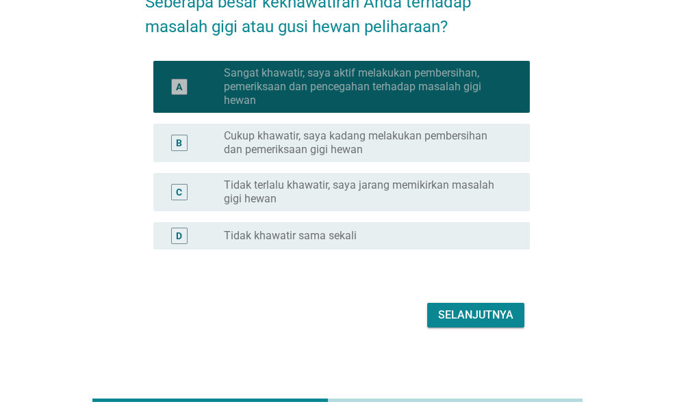
click at [409, 94] on label "Sangat khawatir, saya aktif melakukan pembersihan, pemeriksaan dan pencegahan t…" at bounding box center [366, 86] width 284 height 41
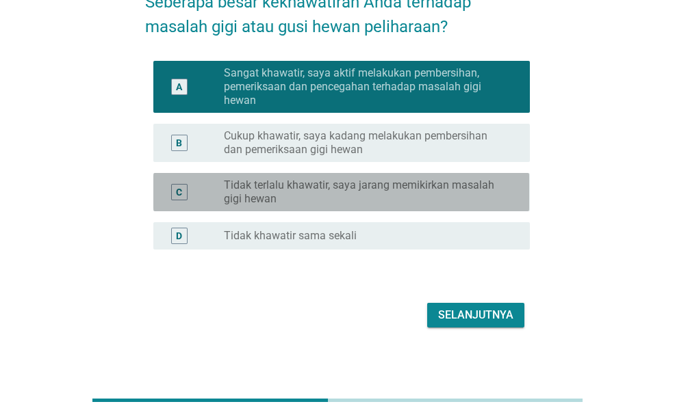
click at [361, 181] on label "Tidak terlalu khawatir, saya jarang memikirkan masalah gigi hewan" at bounding box center [366, 192] width 284 height 27
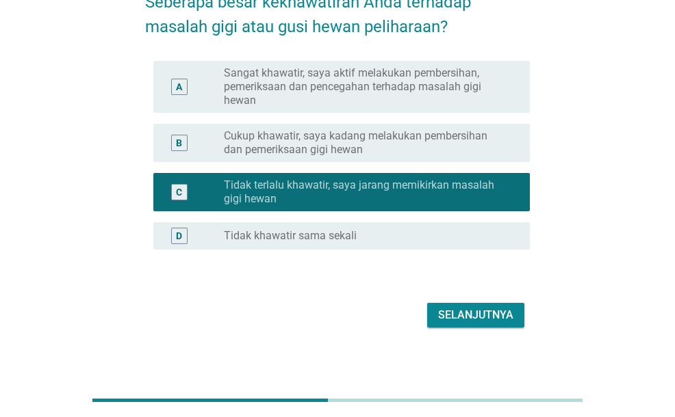
click at [451, 304] on button "Selanjutnya" at bounding box center [475, 315] width 97 height 25
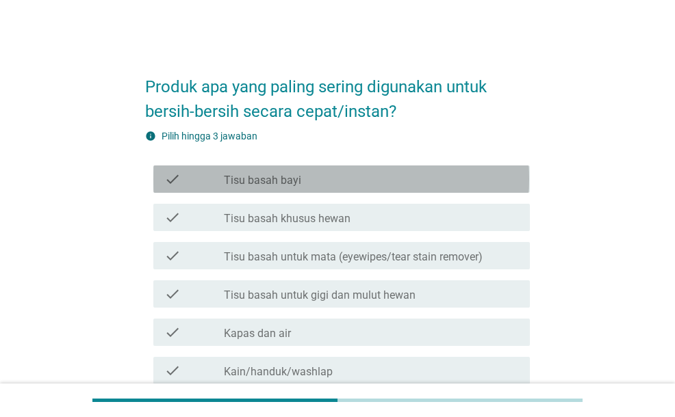
click at [309, 190] on div "check check_box_outline_blank Tisu basah bayi" at bounding box center [341, 179] width 376 height 27
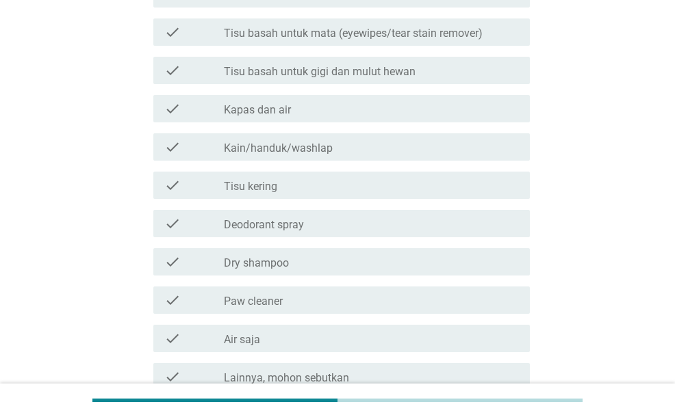
scroll to position [230, 0]
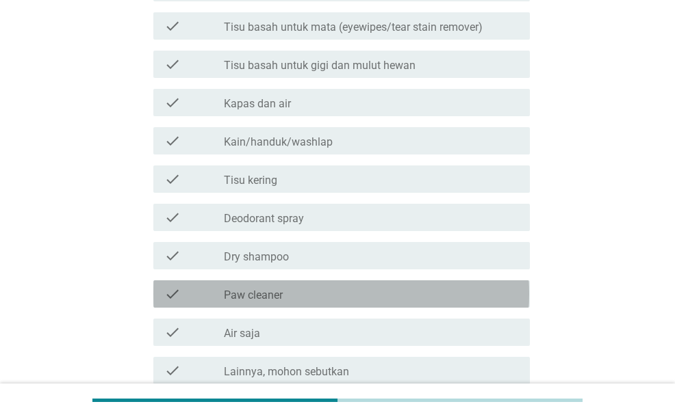
click at [309, 298] on div "check_box_outline_blank Paw cleaner" at bounding box center [371, 294] width 295 height 16
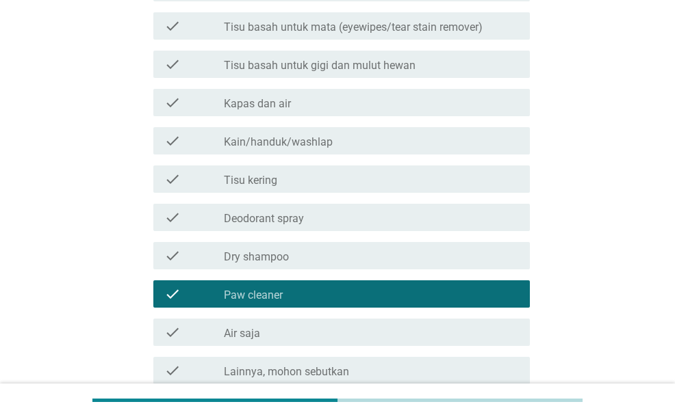
scroll to position [376, 0]
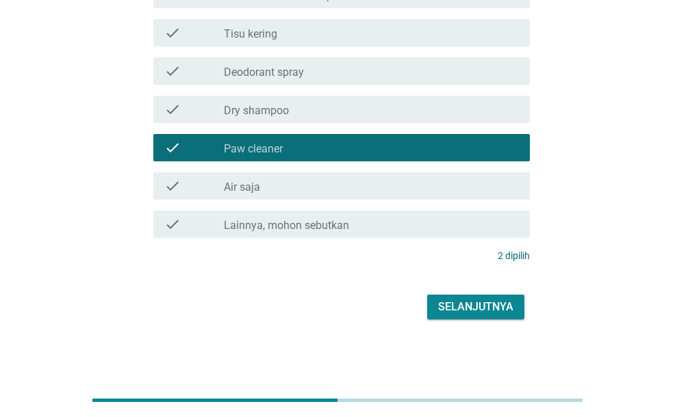
click at [469, 310] on div "Selanjutnya" at bounding box center [475, 307] width 75 height 16
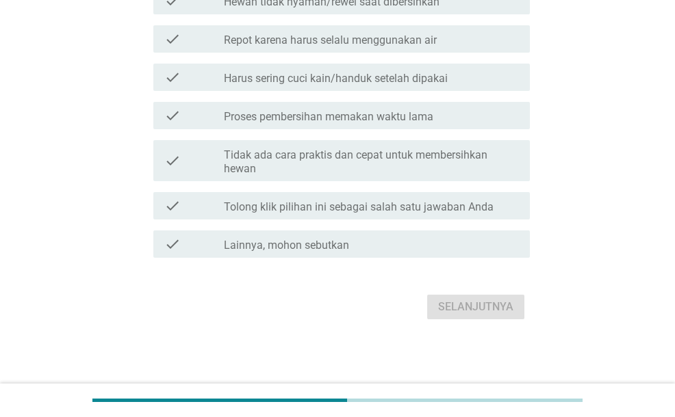
scroll to position [0, 0]
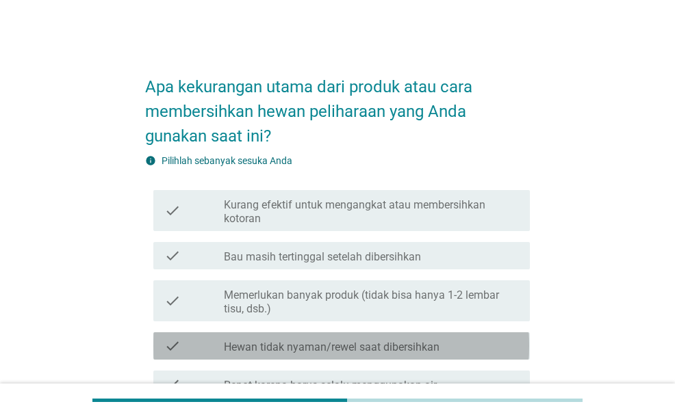
click at [439, 341] on div "check_box_outline_blank Hewan tidak nyaman/rewel saat dibersihkan" at bounding box center [371, 346] width 295 height 16
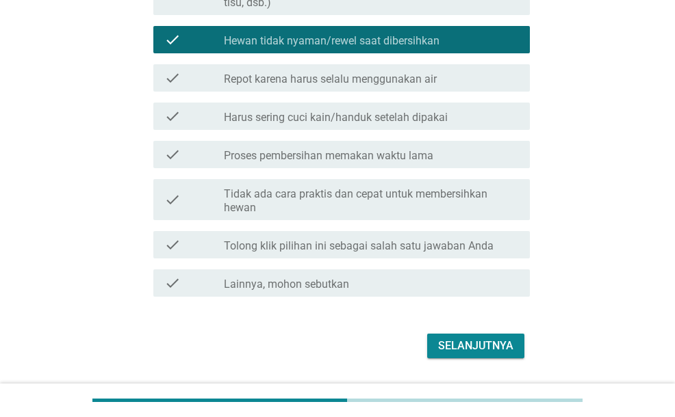
scroll to position [309, 0]
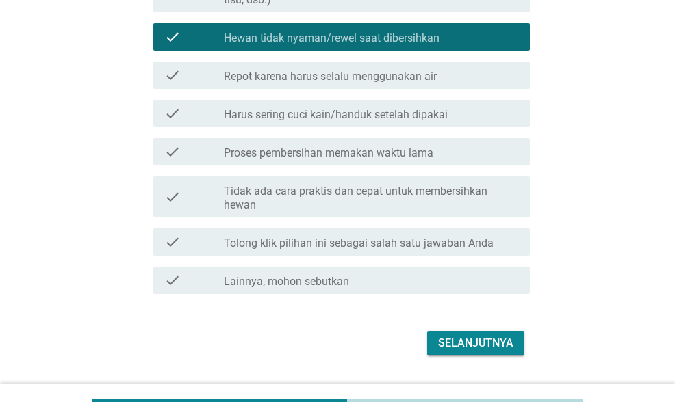
click at [463, 333] on button "Selanjutnya" at bounding box center [475, 343] width 97 height 25
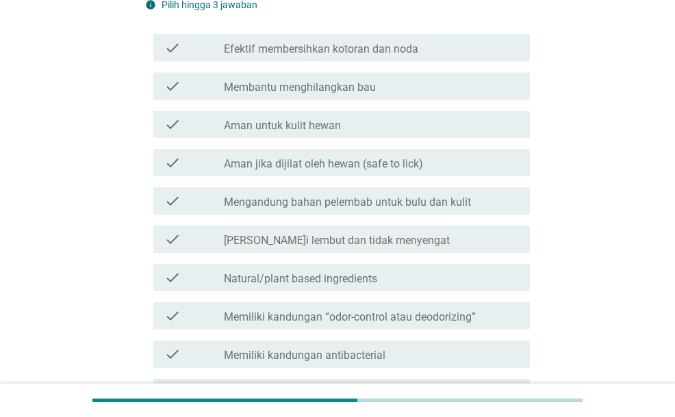
scroll to position [151, 0]
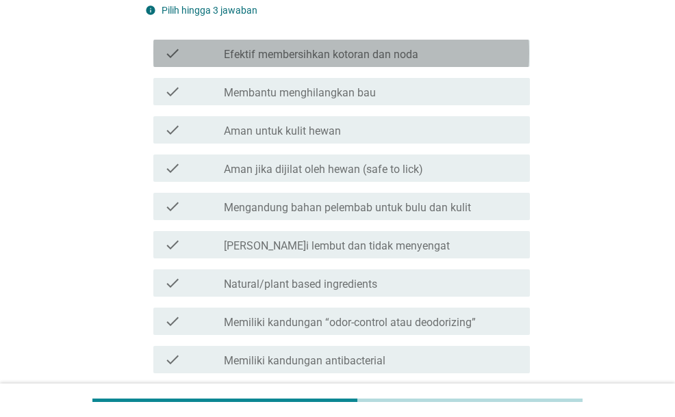
click at [468, 57] on div "check_box_outline_blank Efektif membersihkan kotoran dan noda" at bounding box center [371, 53] width 295 height 16
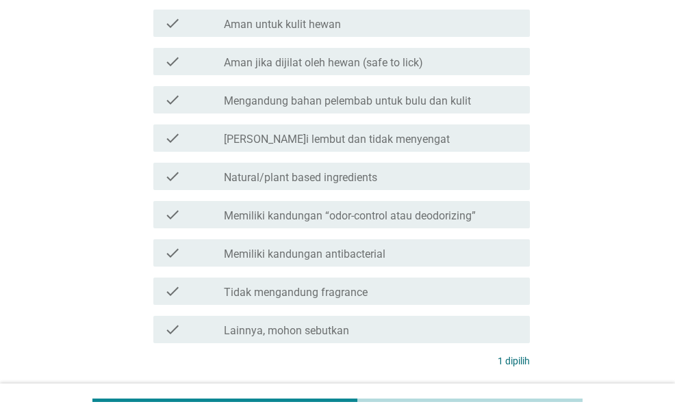
scroll to position [263, 0]
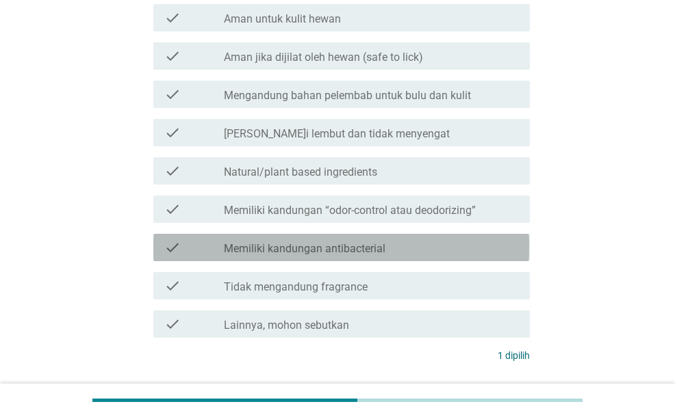
click at [401, 251] on div "check_box_outline_blank Memiliki kandungan antibacterial" at bounding box center [371, 247] width 295 height 16
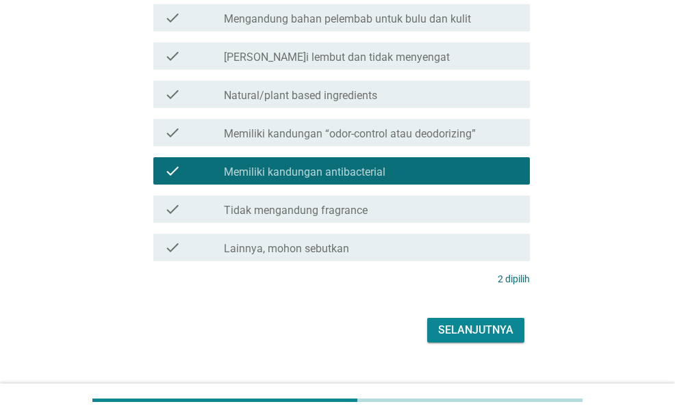
scroll to position [363, 0]
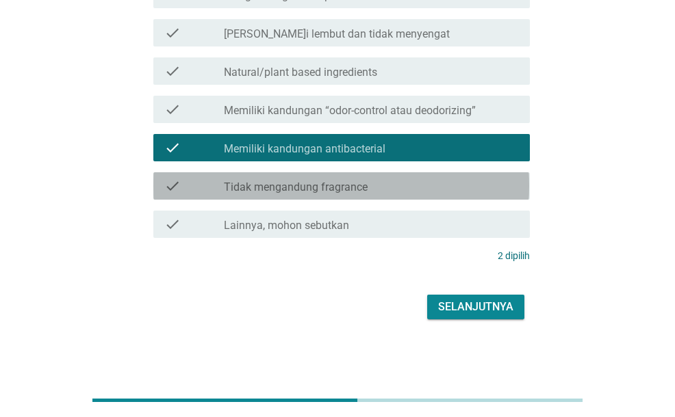
click at [393, 188] on div "check_box_outline_blank Tidak mengandung fragrance" at bounding box center [371, 186] width 295 height 16
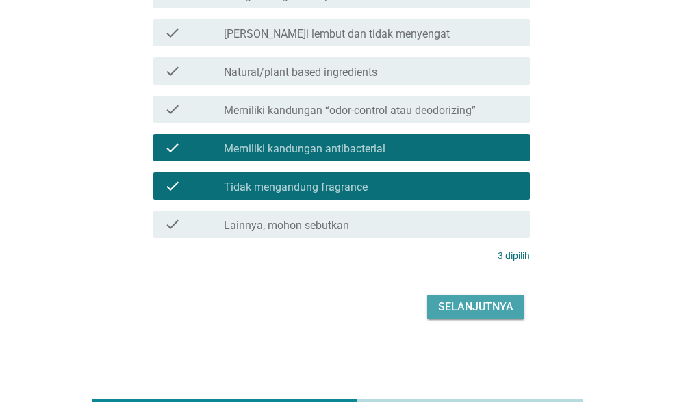
click at [456, 311] on div "Selanjutnya" at bounding box center [475, 307] width 75 height 16
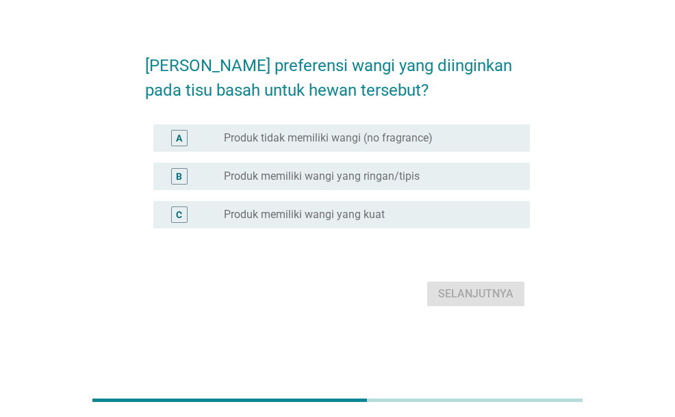
scroll to position [0, 0]
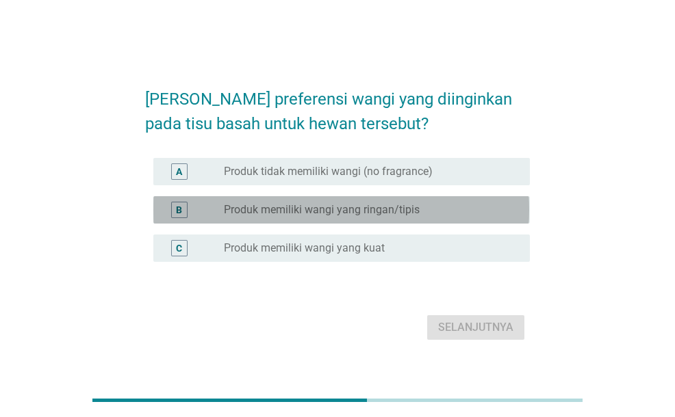
click at [372, 205] on label "Produk memiliki wangi yang ringan/tipis" at bounding box center [322, 210] width 196 height 14
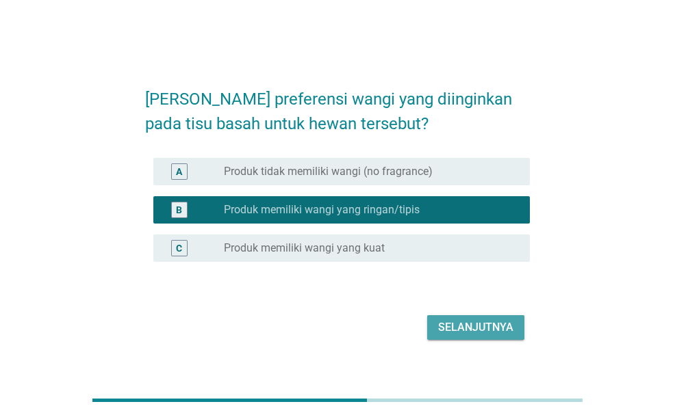
click at [457, 318] on button "Selanjutnya" at bounding box center [475, 327] width 97 height 25
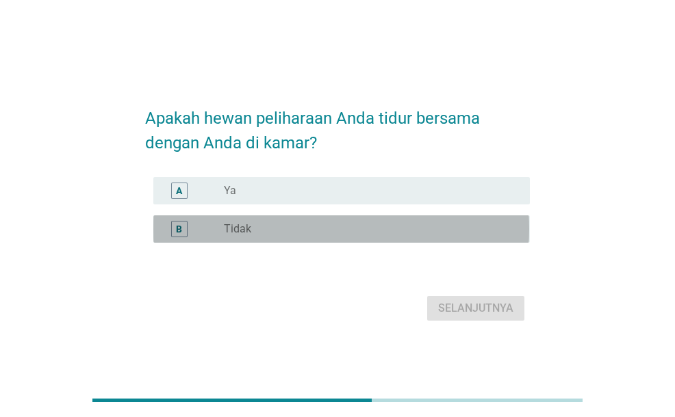
click at [379, 218] on div "B radio_button_unchecked Tidak" at bounding box center [341, 229] width 376 height 27
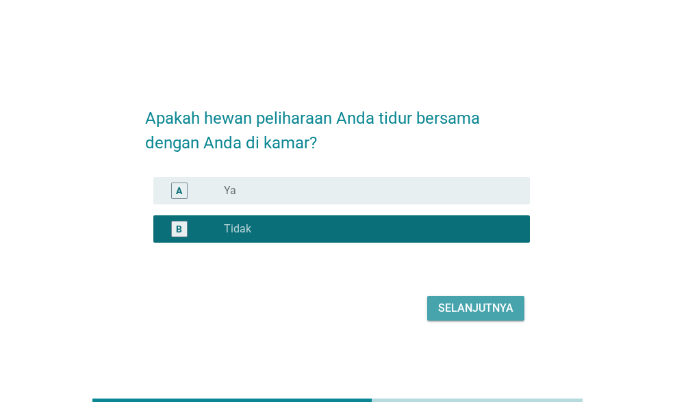
click at [458, 303] on div "Selanjutnya" at bounding box center [475, 308] width 75 height 16
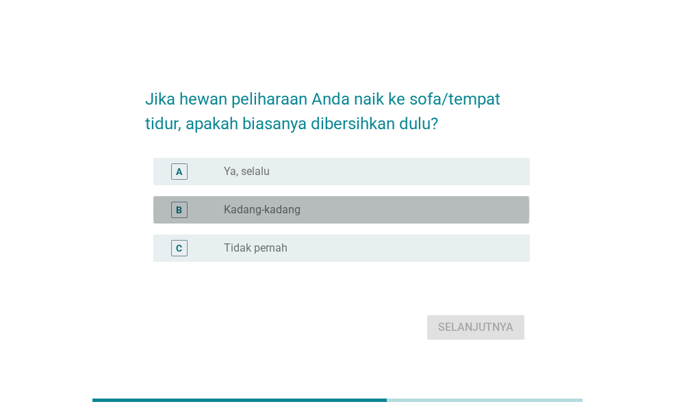
click at [396, 209] on div "radio_button_unchecked Kadang-kadang" at bounding box center [366, 210] width 284 height 14
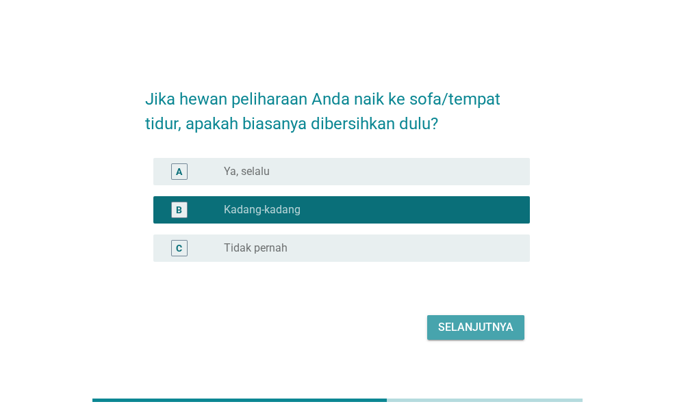
click at [480, 323] on div "Selanjutnya" at bounding box center [475, 328] width 75 height 16
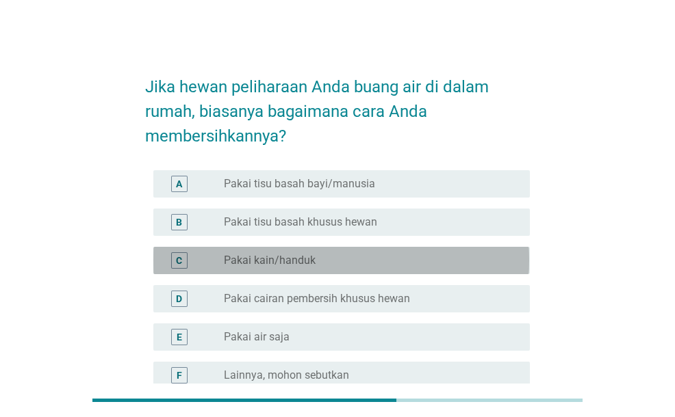
click at [404, 251] on div "C radio_button_unchecked Pakai kain/handuk" at bounding box center [341, 260] width 376 height 27
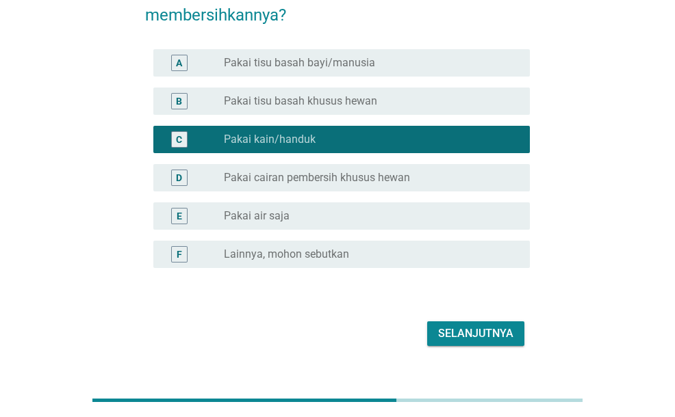
scroll to position [122, 0]
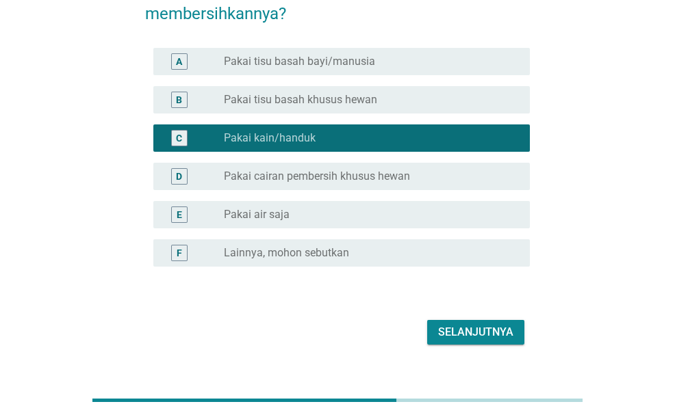
click at [420, 56] on div "radio_button_unchecked Pakai tisu basah bayi/manusia" at bounding box center [366, 62] width 284 height 14
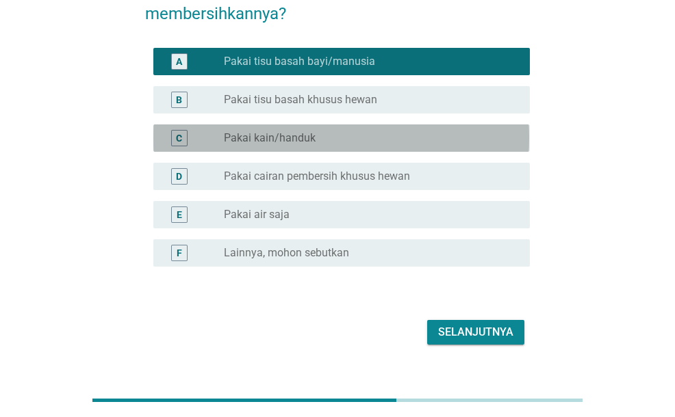
click at [393, 146] on div "C radio_button_unchecked Pakai kain/handuk" at bounding box center [341, 138] width 376 height 27
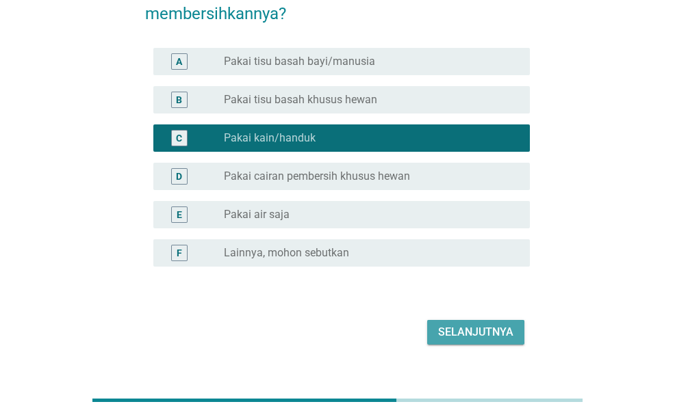
click at [471, 327] on div "Selanjutnya" at bounding box center [475, 332] width 75 height 16
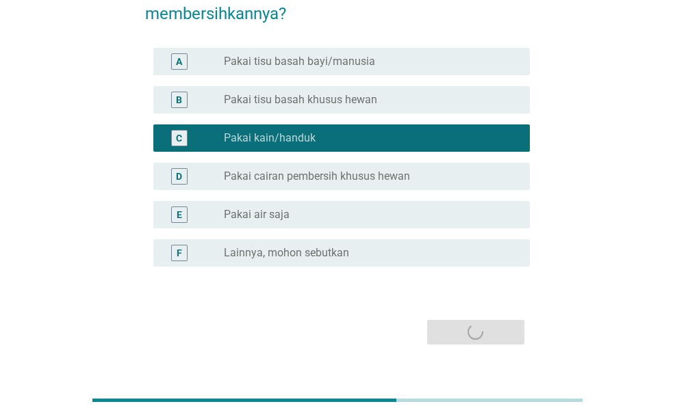
scroll to position [0, 0]
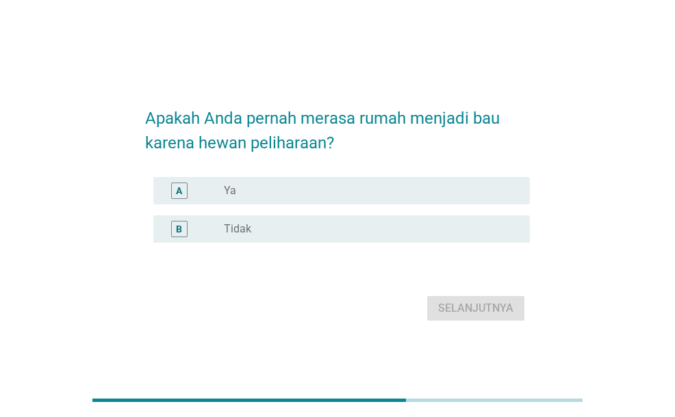
click at [413, 190] on div "radio_button_unchecked Ya" at bounding box center [366, 191] width 284 height 14
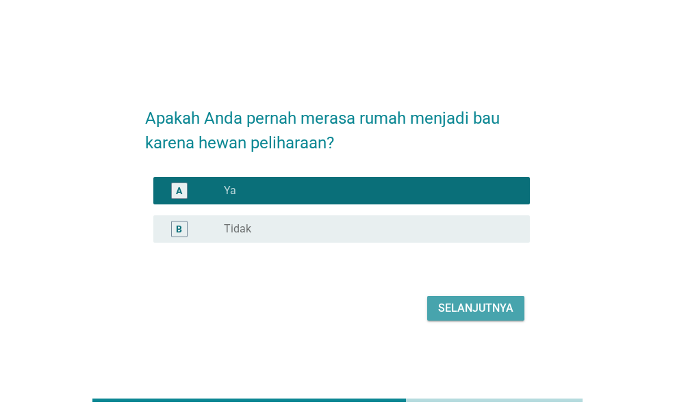
click at [466, 300] on button "Selanjutnya" at bounding box center [475, 308] width 97 height 25
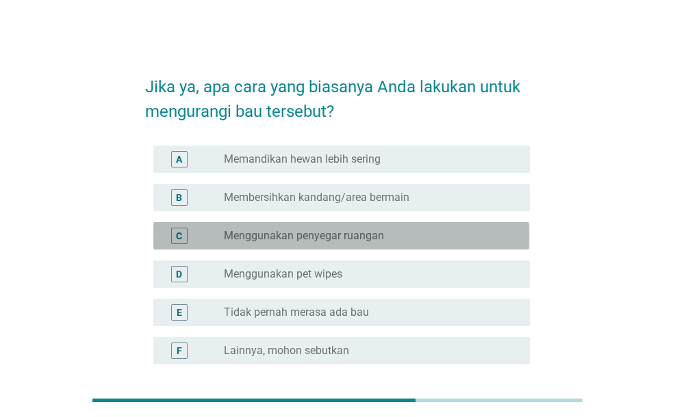
click at [325, 237] on label "Menggunakan penyegar ruangan" at bounding box center [304, 236] width 160 height 14
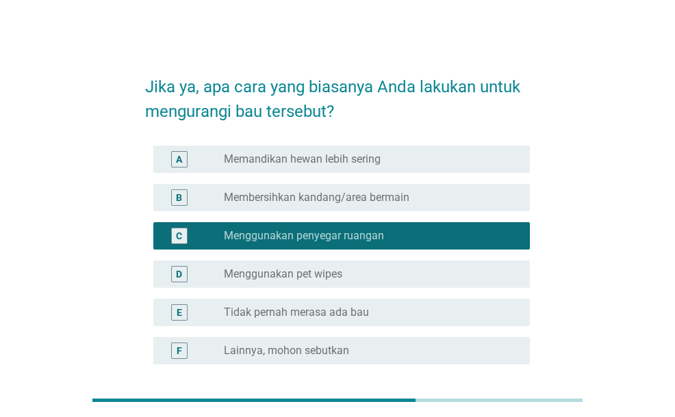
click at [320, 214] on div "B radio_button_unchecked Membersihkan kandang/area bermain" at bounding box center [337, 198] width 384 height 38
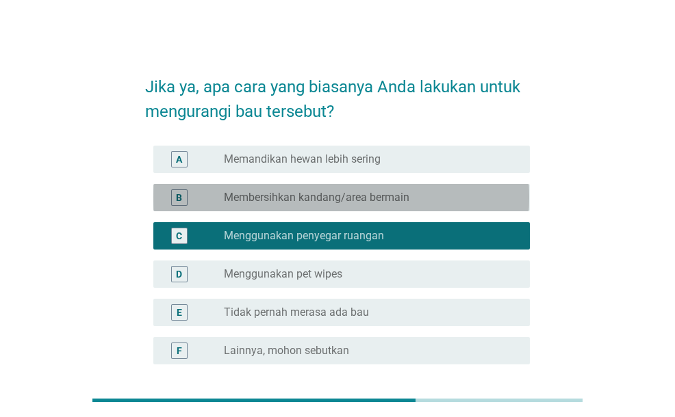
click at [473, 201] on div "radio_button_unchecked Membersihkan kandang/area bermain" at bounding box center [366, 198] width 284 height 14
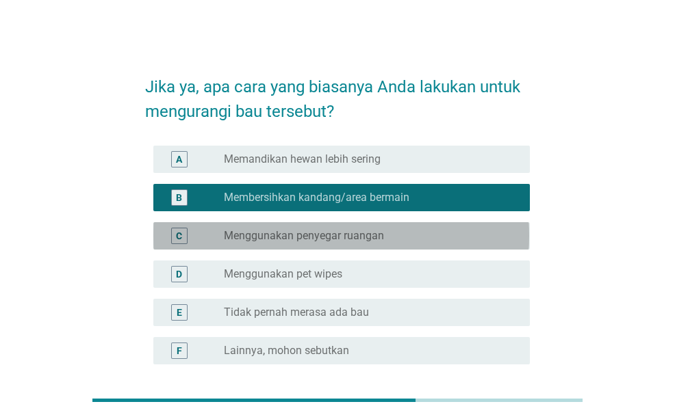
click at [461, 239] on div "radio_button_unchecked Menggunakan penyegar ruangan" at bounding box center [366, 236] width 284 height 14
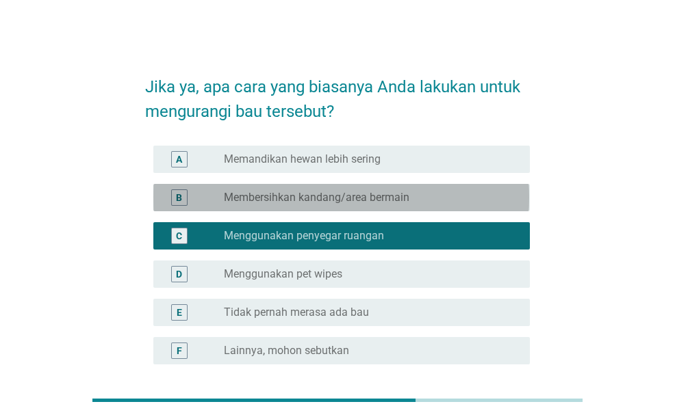
click at [453, 200] on div "radio_button_unchecked Membersihkan kandang/area bermain" at bounding box center [366, 198] width 284 height 14
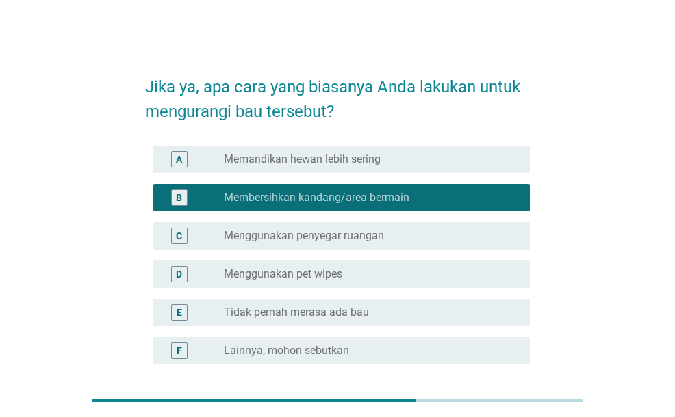
scroll to position [123, 0]
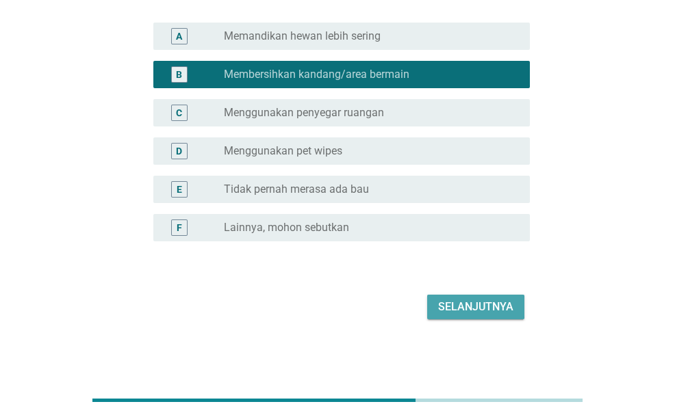
click at [457, 309] on div "Selanjutnya" at bounding box center [475, 307] width 75 height 16
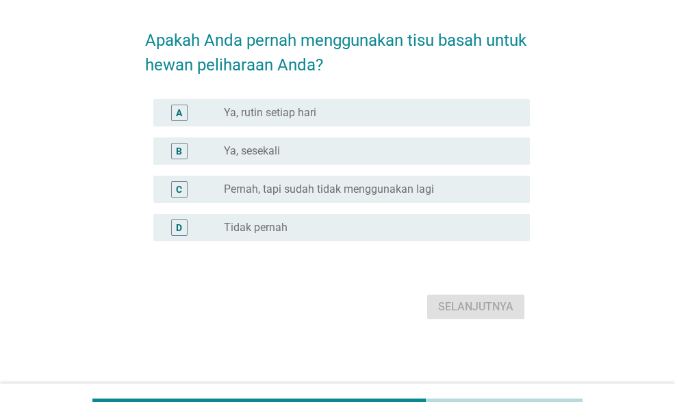
scroll to position [0, 0]
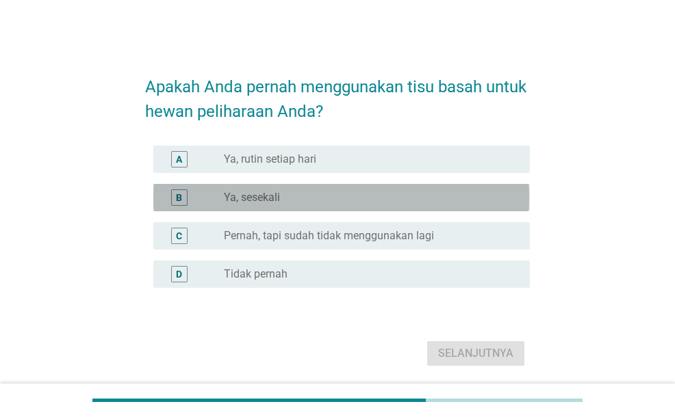
click at [354, 199] on div "radio_button_unchecked Ya, sesekali" at bounding box center [366, 198] width 284 height 14
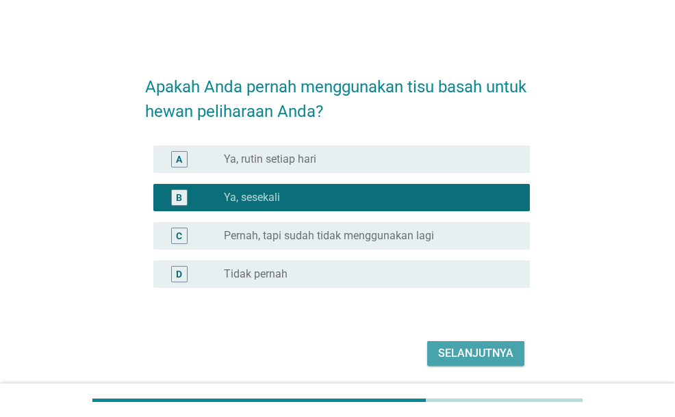
click at [465, 347] on div "Selanjutnya" at bounding box center [475, 354] width 75 height 16
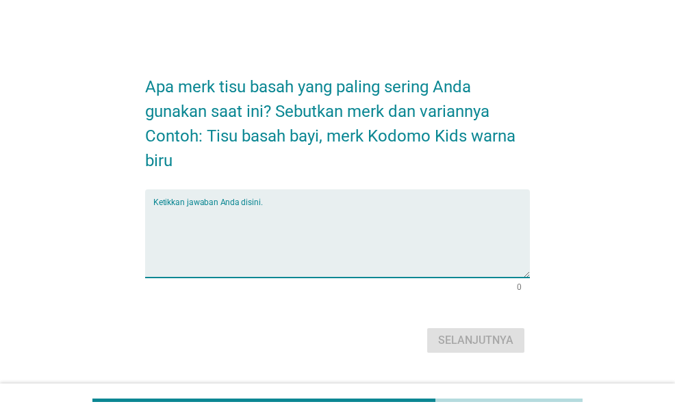
click at [378, 224] on textarea "Ketikkan jawaban Anda disini." at bounding box center [341, 242] width 376 height 72
type textarea "paseo"
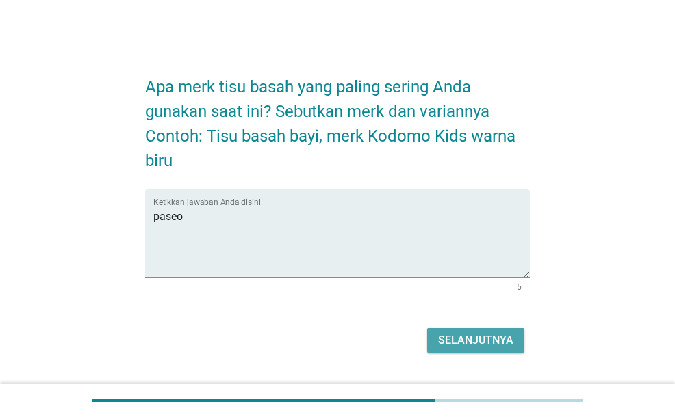
click at [470, 328] on button "Selanjutnya" at bounding box center [475, 340] width 97 height 25
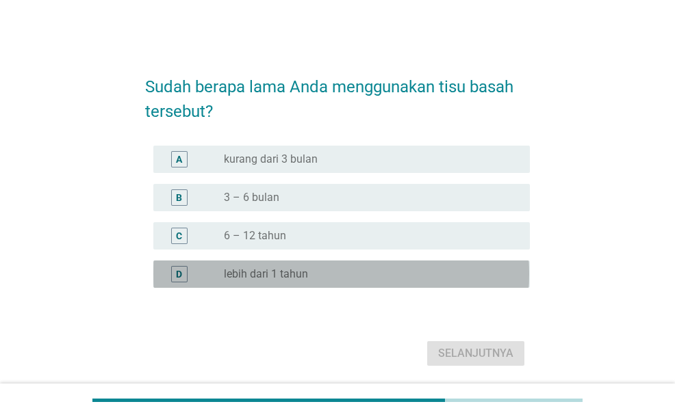
click at [296, 271] on label "lebih dari 1 tahun" at bounding box center [266, 275] width 84 height 14
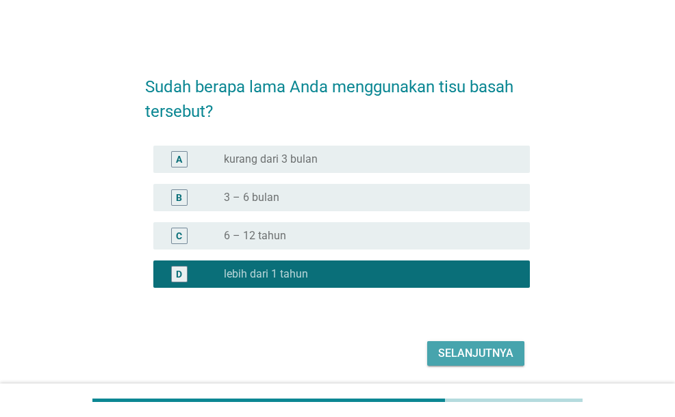
click at [467, 355] on div "Selanjutnya" at bounding box center [475, 354] width 75 height 16
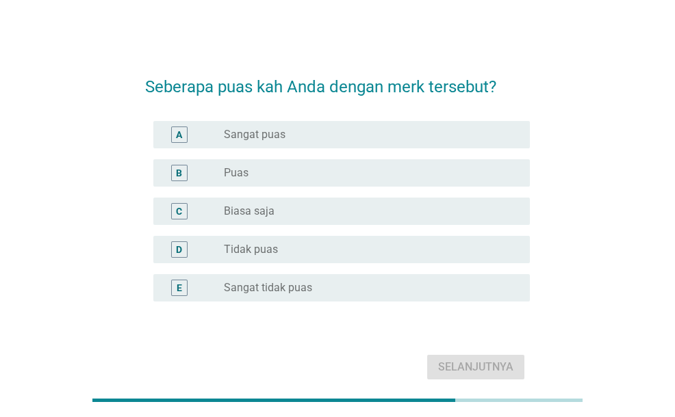
click at [393, 172] on div "radio_button_unchecked Puas" at bounding box center [366, 173] width 284 height 14
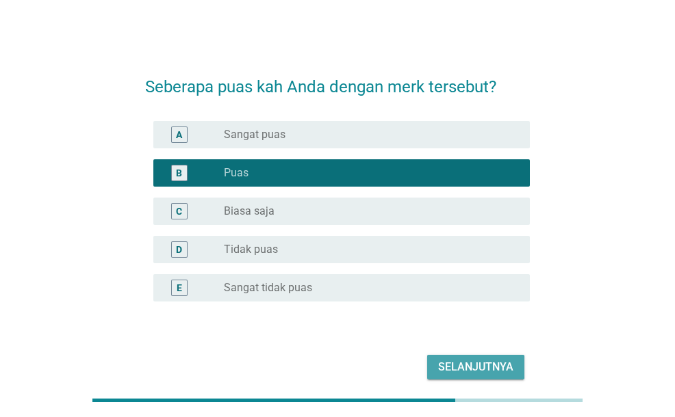
click at [493, 373] on div "Selanjutnya" at bounding box center [475, 367] width 75 height 16
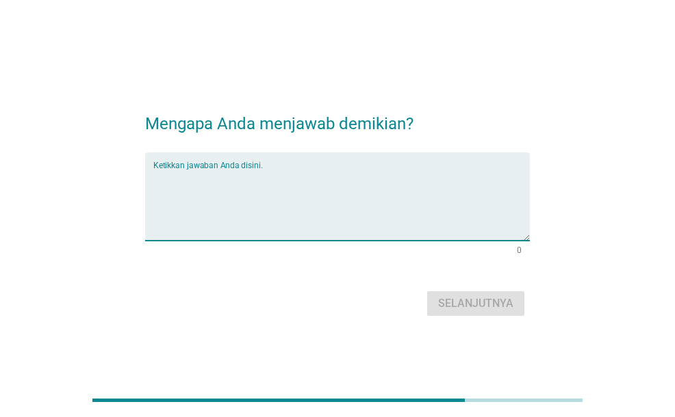
click at [380, 177] on textarea "Ketikkan jawaban Anda disini." at bounding box center [341, 205] width 376 height 72
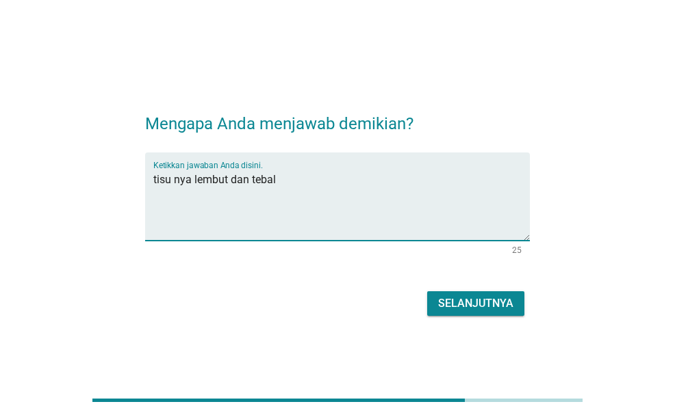
type textarea "tisu nya lembut dan tebal"
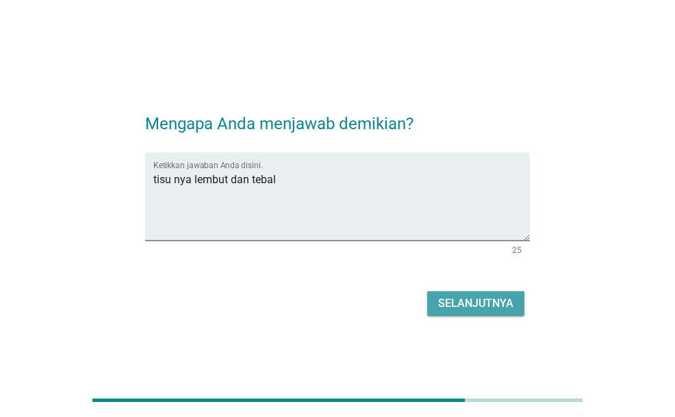
click at [495, 294] on button "Selanjutnya" at bounding box center [475, 303] width 97 height 25
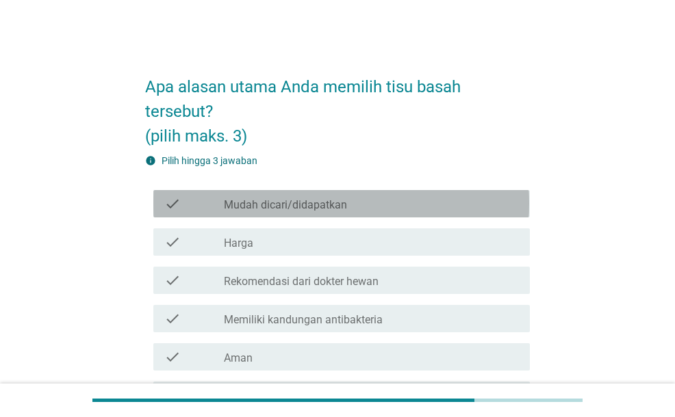
click at [417, 211] on div "check check_box_outline_blank Mudah dicari/didapatkan" at bounding box center [341, 203] width 376 height 27
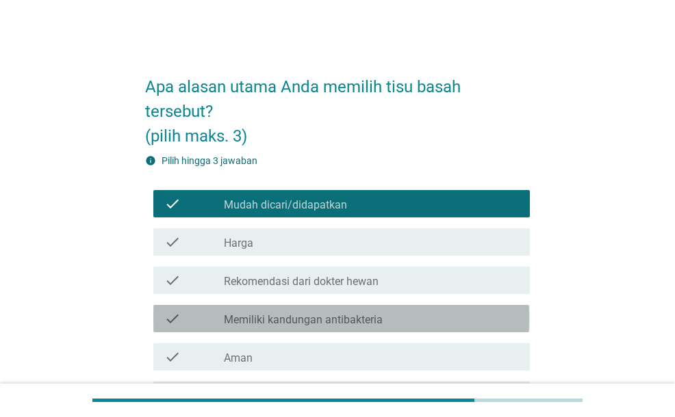
click at [316, 318] on label "Memiliki kandungan antibakteria" at bounding box center [303, 320] width 159 height 14
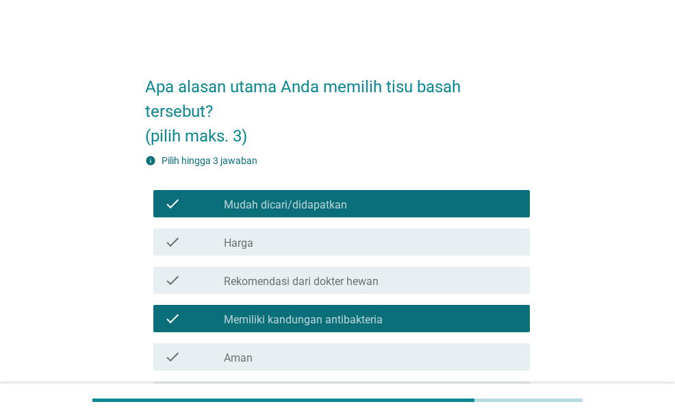
scroll to position [286, 0]
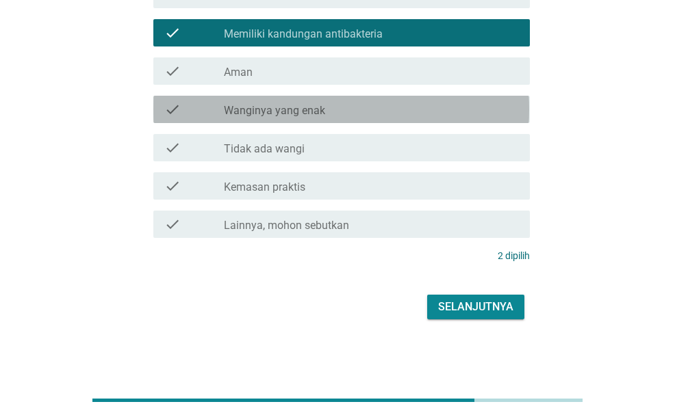
click at [318, 116] on label "Wanginya yang enak" at bounding box center [274, 111] width 101 height 14
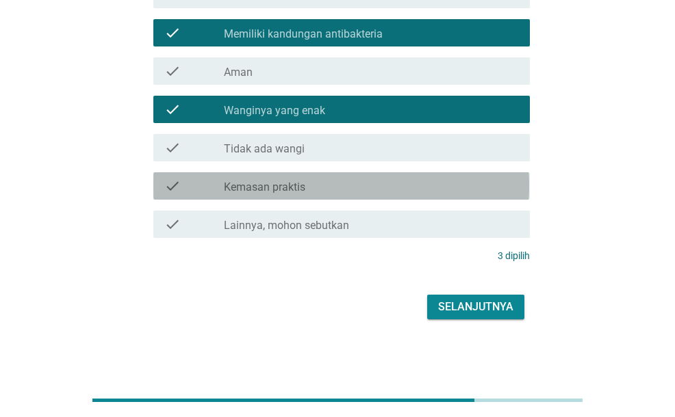
click at [300, 176] on div "check check_box_outline_blank Kemasan praktis" at bounding box center [341, 185] width 376 height 27
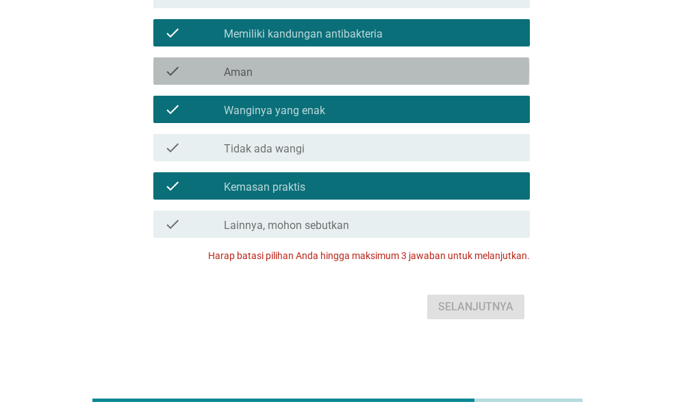
click at [281, 79] on div "check_box_outline_blank Aman" at bounding box center [371, 71] width 295 height 16
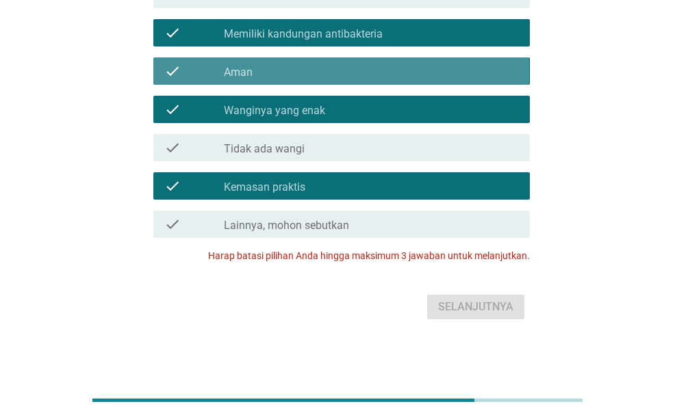
click at [281, 79] on div "check_box_outline_blank Aman" at bounding box center [371, 71] width 295 height 16
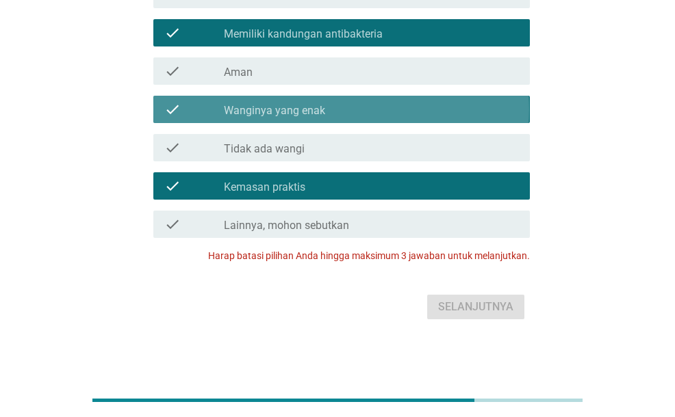
click at [271, 114] on label "Wanginya yang enak" at bounding box center [274, 111] width 101 height 14
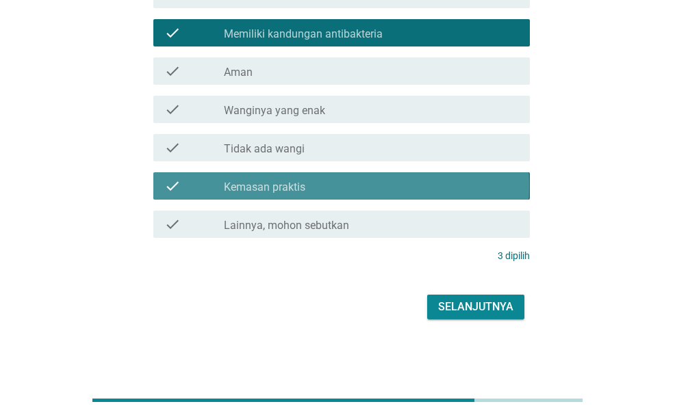
click at [258, 185] on label "Kemasan praktis" at bounding box center [264, 188] width 81 height 14
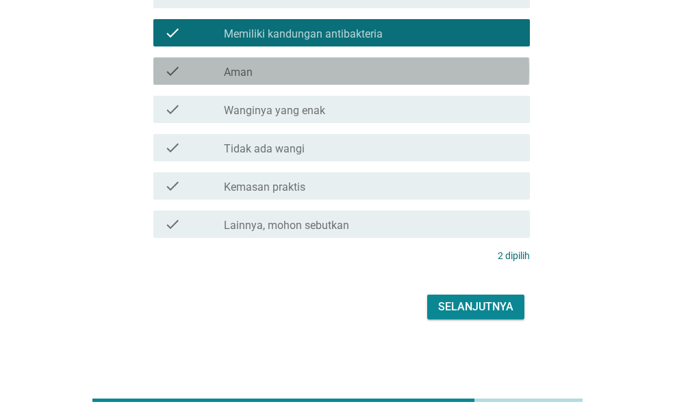
click at [268, 63] on div "check_box_outline_blank Aman" at bounding box center [371, 71] width 295 height 16
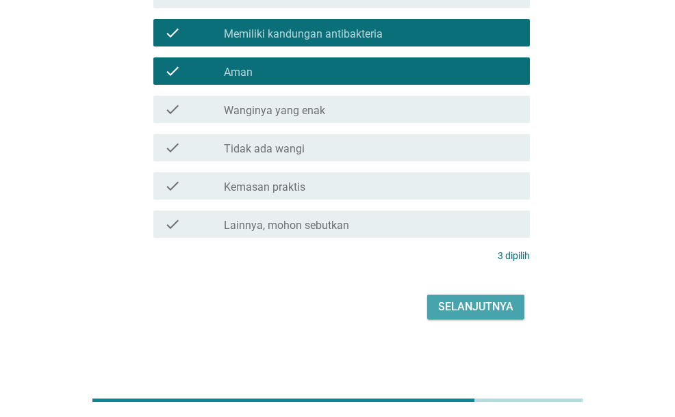
click at [457, 307] on div "Selanjutnya" at bounding box center [475, 307] width 75 height 16
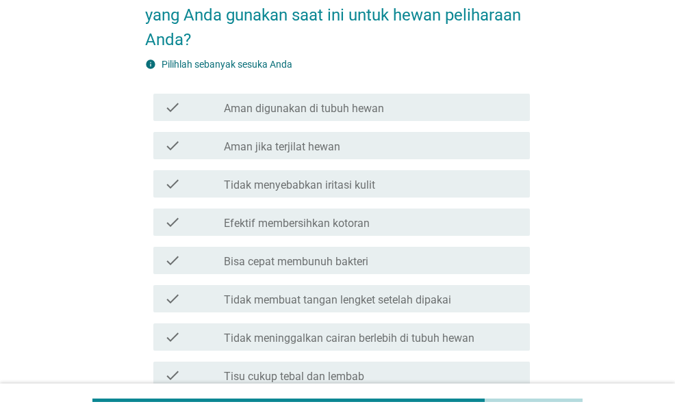
scroll to position [99, 0]
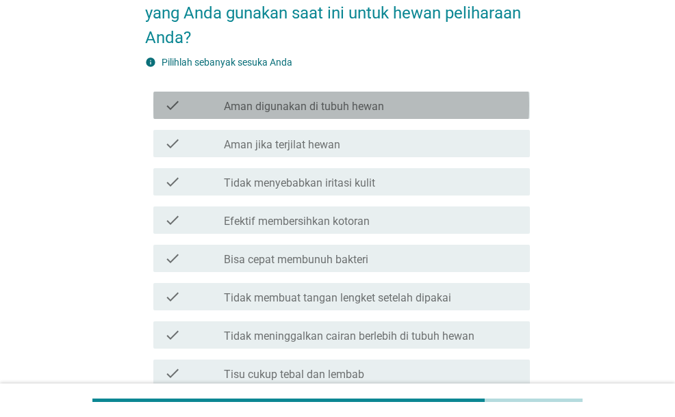
click at [455, 116] on div "check check_box_outline_blank Aman digunakan di tubuh hewan" at bounding box center [341, 105] width 376 height 27
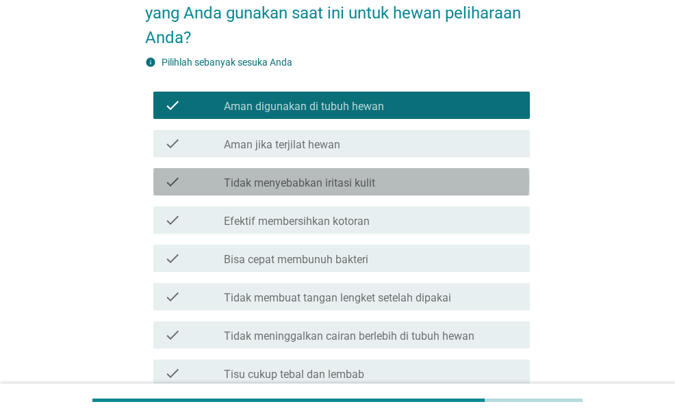
click at [432, 192] on div "check check_box_outline_blank Tidak menyebabkan iritasi kulit" at bounding box center [341, 181] width 376 height 27
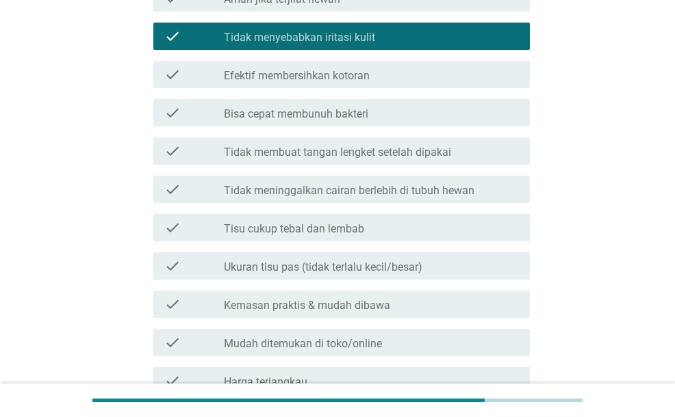
scroll to position [248, 0]
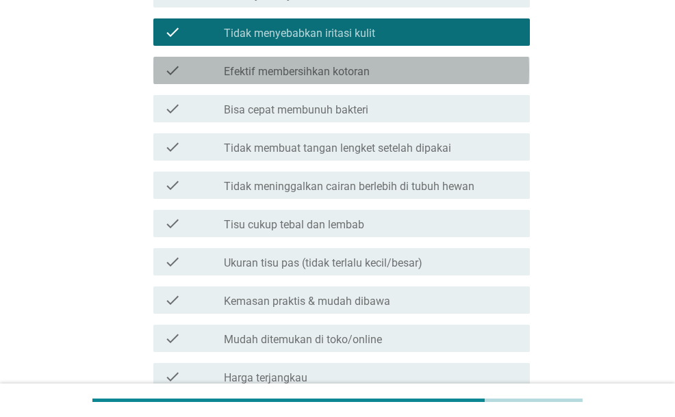
click at [359, 66] on label "Efektif membersihkan kotoran" at bounding box center [297, 72] width 146 height 14
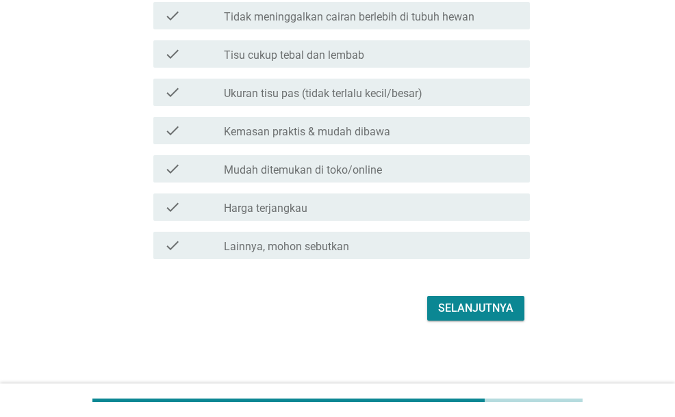
scroll to position [419, 0]
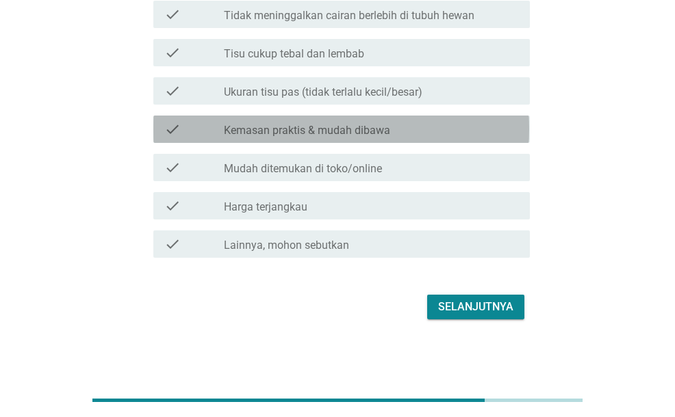
click at [366, 120] on div "check check_box_outline_blank Kemasan praktis & mudah dibawa" at bounding box center [341, 129] width 376 height 27
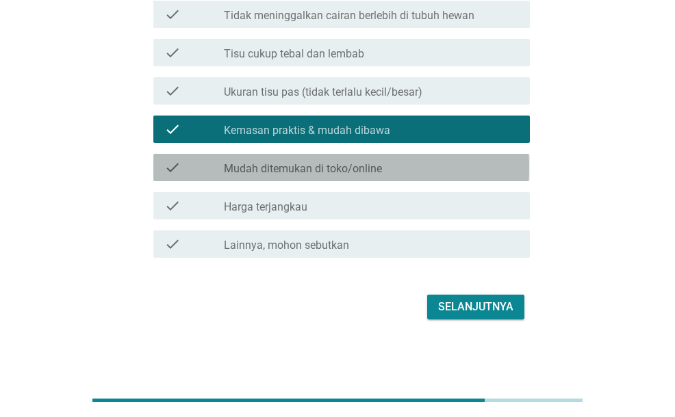
click at [368, 168] on label "Mudah ditemukan di toko/online" at bounding box center [303, 169] width 158 height 14
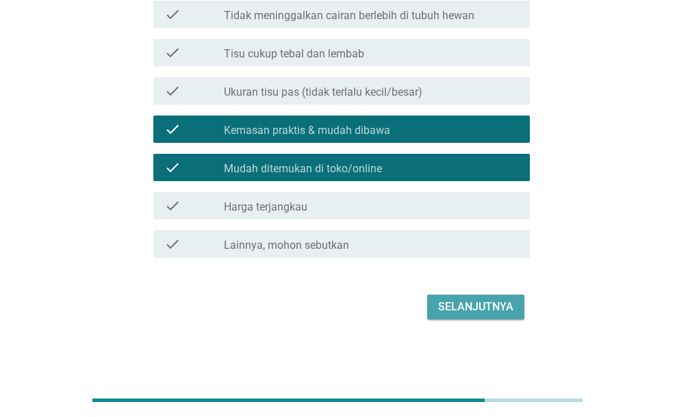
click at [460, 309] on div "Selanjutnya" at bounding box center [475, 307] width 75 height 16
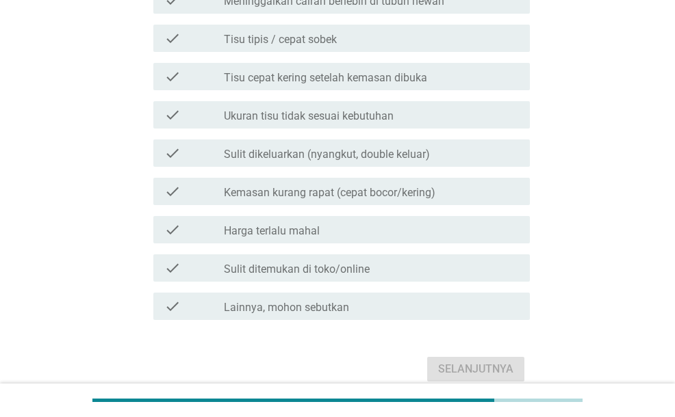
scroll to position [412, 0]
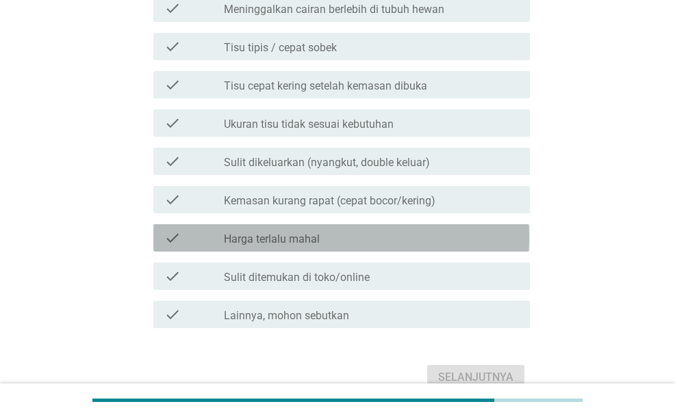
click at [461, 236] on div "check_box_outline_blank Harga terlalu mahal" at bounding box center [371, 238] width 295 height 16
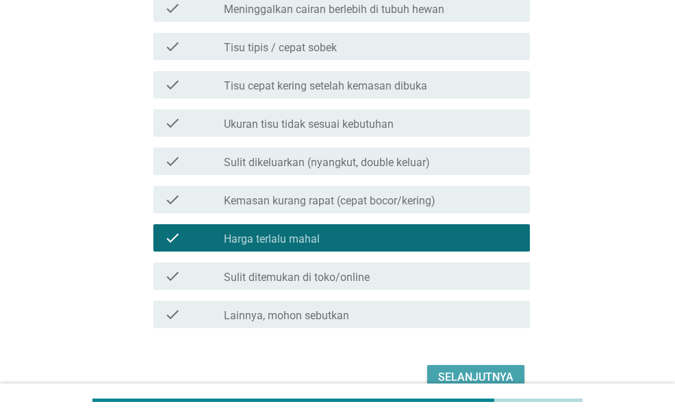
click at [493, 370] on div "Selanjutnya" at bounding box center [475, 378] width 75 height 16
click at [493, 370] on form "Menurut Anda, apa kekurangan dari produk tisu basah yang Anda gunakan saat ini …" at bounding box center [337, 21] width 384 height 745
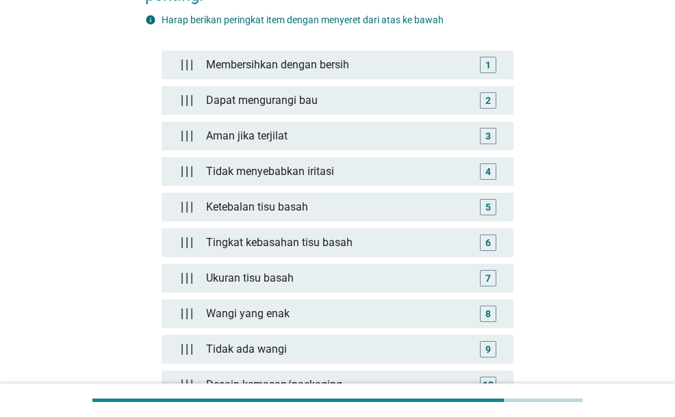
scroll to position [145, 0]
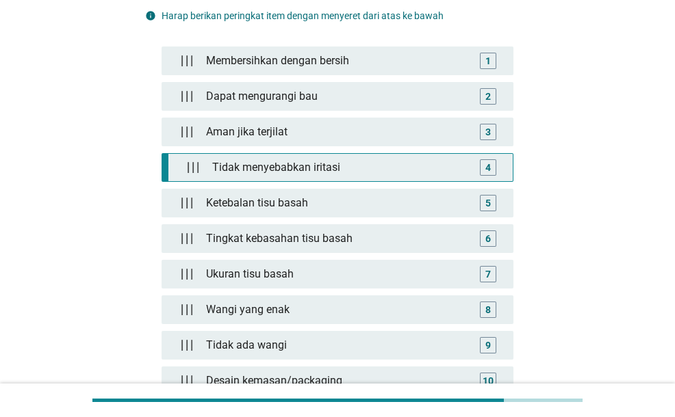
click at [477, 162] on div "4" at bounding box center [487, 167] width 27 height 16
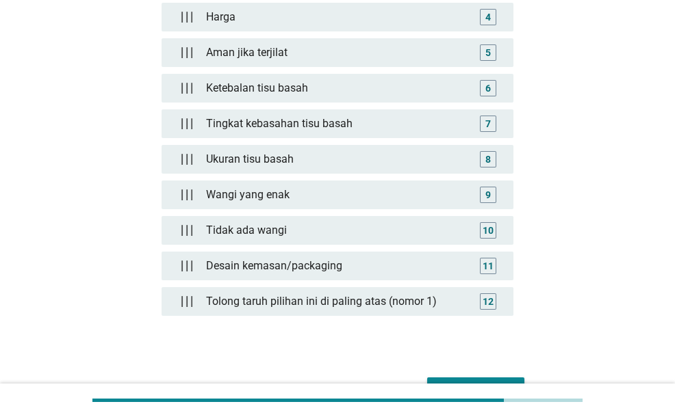
scroll to position [373, 0]
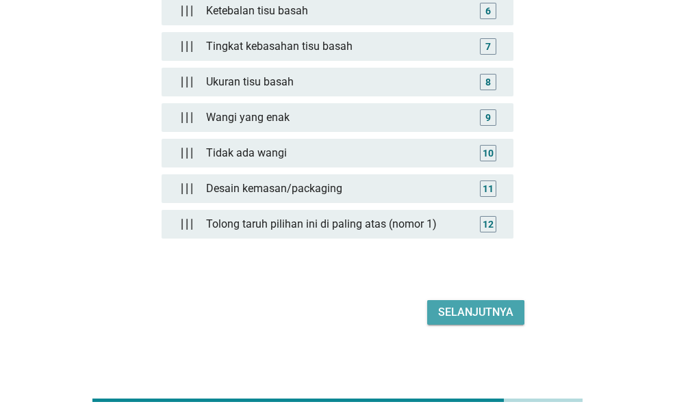
click at [454, 304] on div "Selanjutnya" at bounding box center [475, 312] width 75 height 16
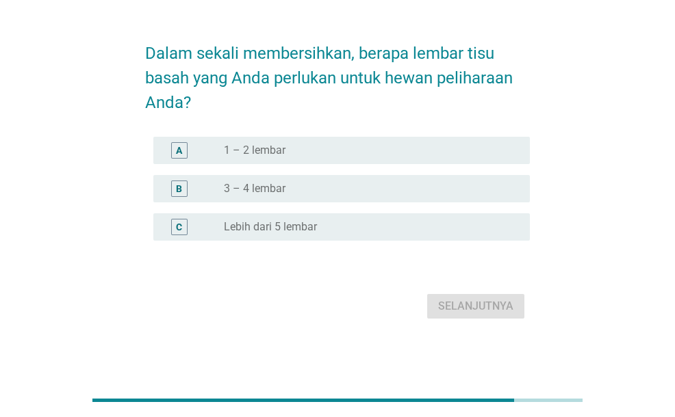
scroll to position [0, 0]
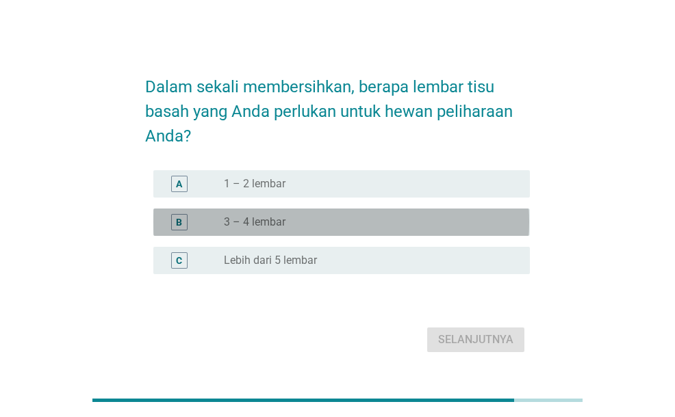
click at [327, 221] on div "radio_button_unchecked 3 – 4 lembar" at bounding box center [366, 223] width 284 height 14
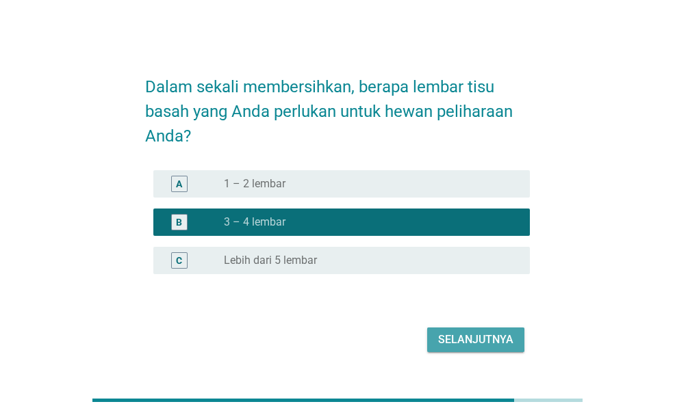
click at [467, 339] on div "Selanjutnya" at bounding box center [475, 340] width 75 height 16
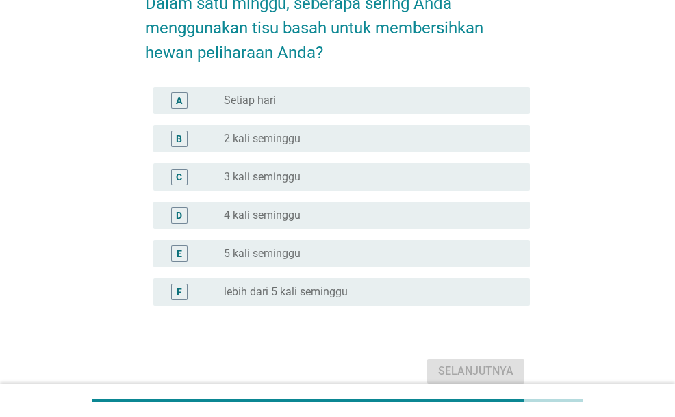
scroll to position [84, 0]
click at [415, 170] on div "radio_button_unchecked 3 kali seminggu" at bounding box center [366, 177] width 284 height 14
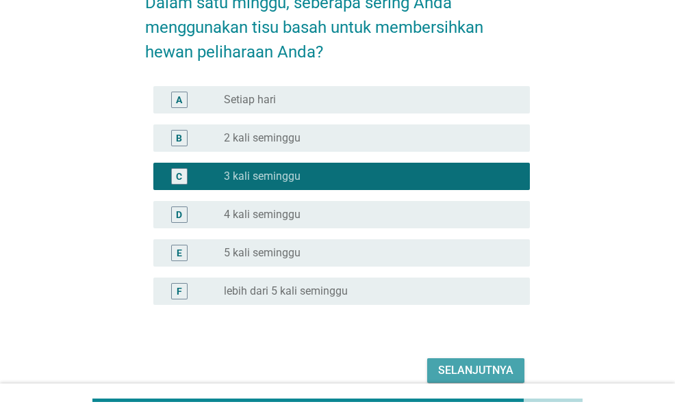
click at [467, 365] on div "Selanjutnya" at bounding box center [475, 371] width 75 height 16
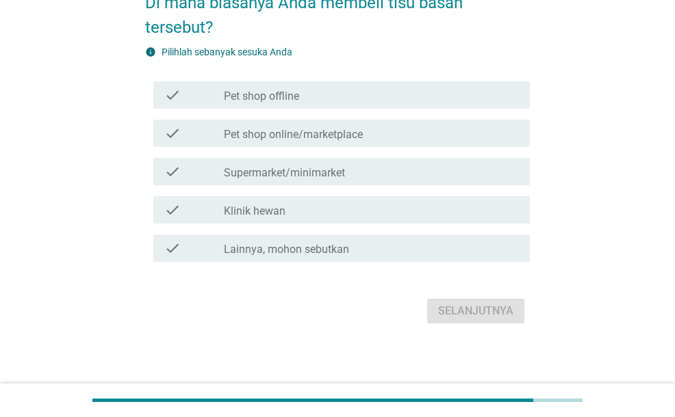
scroll to position [0, 0]
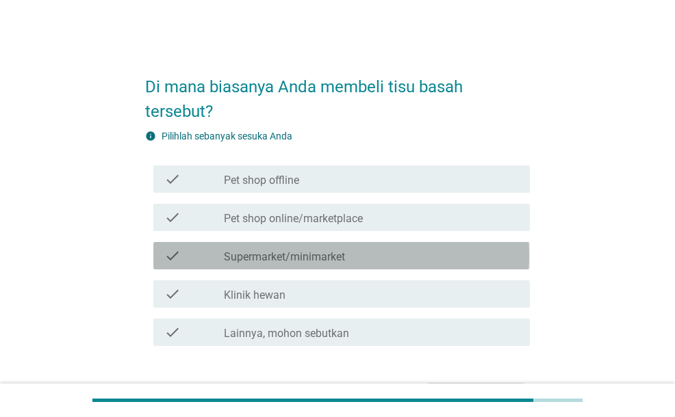
click at [331, 243] on div "check check_box_outline_blank Supermarket/minimarket" at bounding box center [341, 255] width 376 height 27
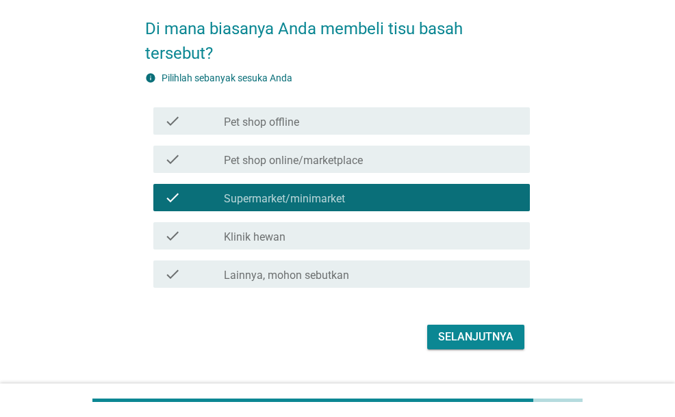
scroll to position [84, 0]
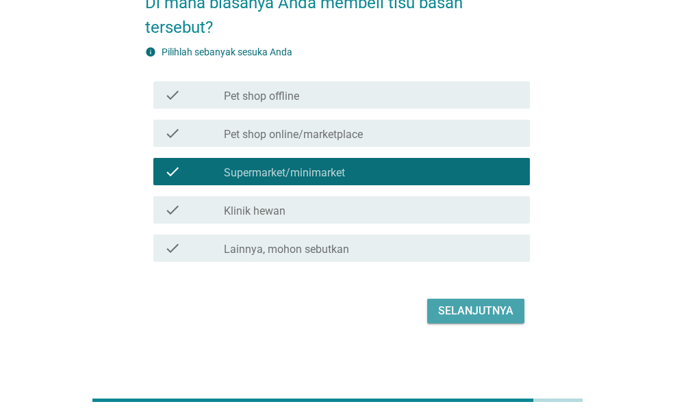
click at [488, 314] on div "Selanjutnya" at bounding box center [475, 311] width 75 height 16
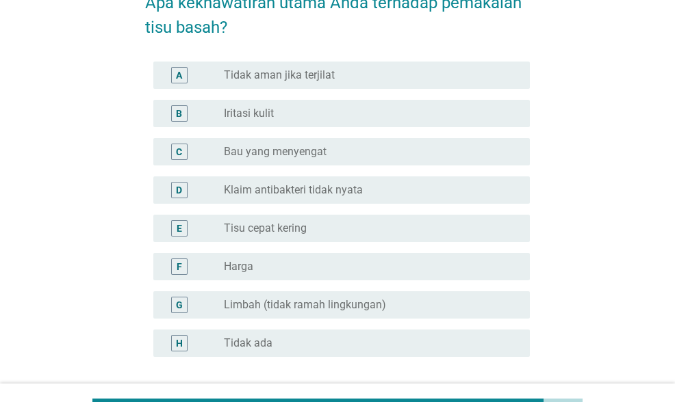
scroll to position [0, 0]
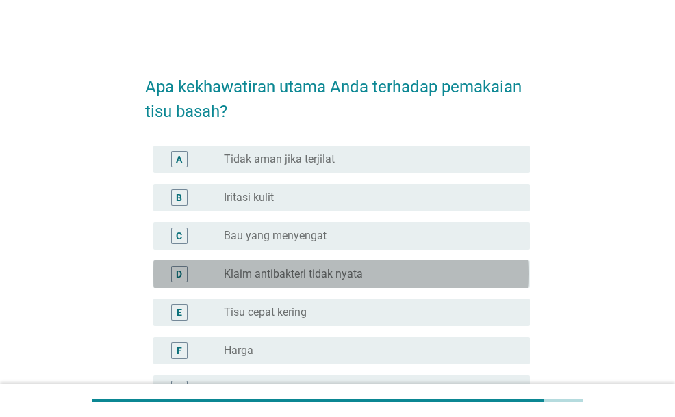
click at [441, 273] on div "radio_button_unchecked Klaim antibakteri tidak nyata" at bounding box center [366, 275] width 284 height 14
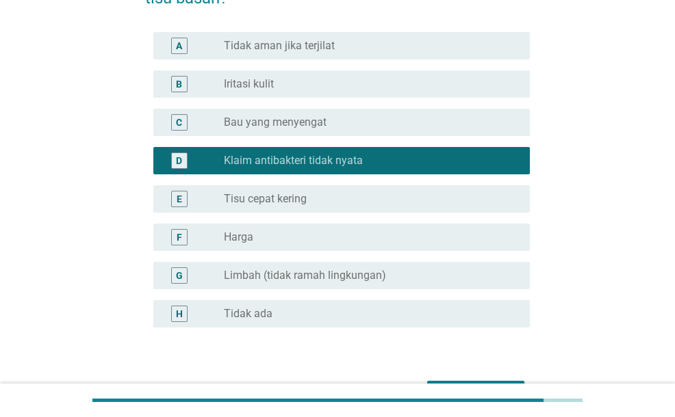
scroll to position [115, 0]
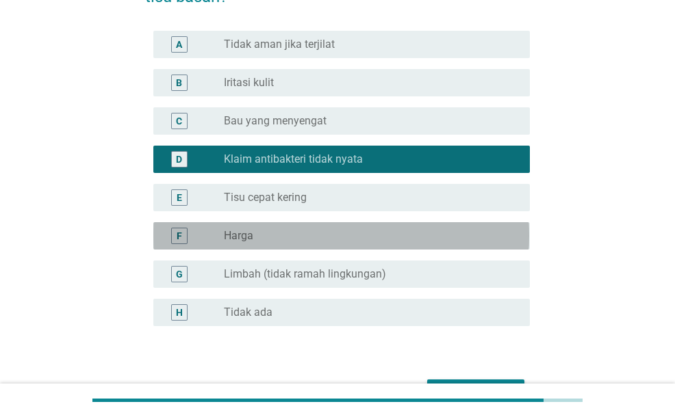
click at [411, 238] on div "radio_button_unchecked Harga" at bounding box center [366, 236] width 284 height 14
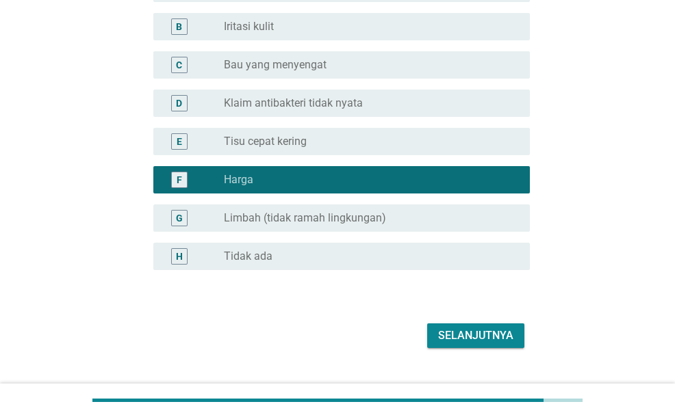
scroll to position [172, 0]
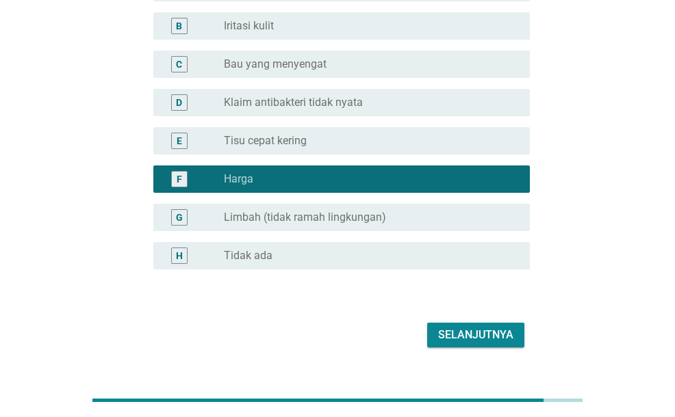
click at [374, 103] on div "radio_button_unchecked Klaim antibakteri tidak nyata" at bounding box center [366, 103] width 284 height 14
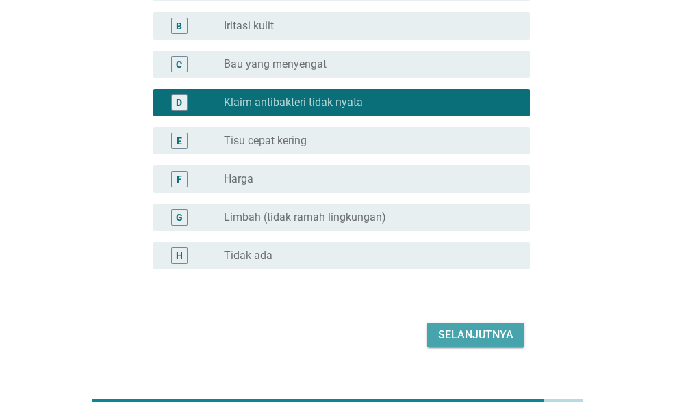
click at [459, 337] on div "Selanjutnya" at bounding box center [475, 335] width 75 height 16
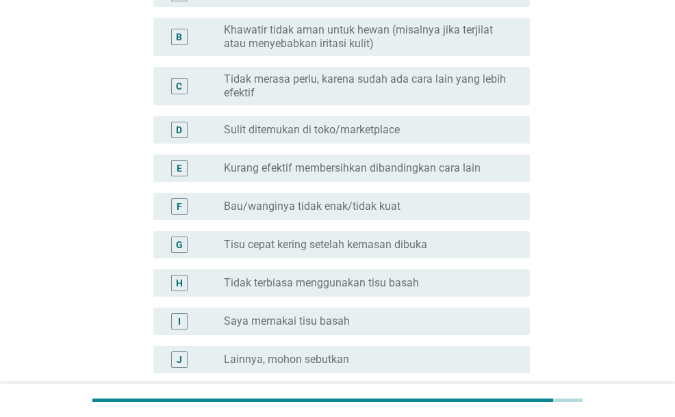
scroll to position [168, 0]
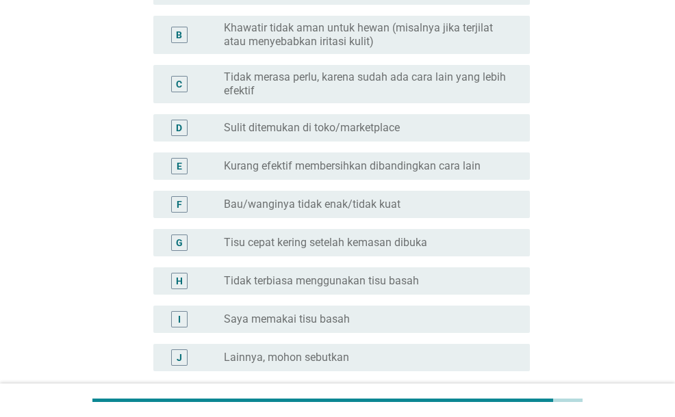
click at [357, 319] on div "radio_button_unchecked Saya memakai tisu basah" at bounding box center [366, 320] width 284 height 14
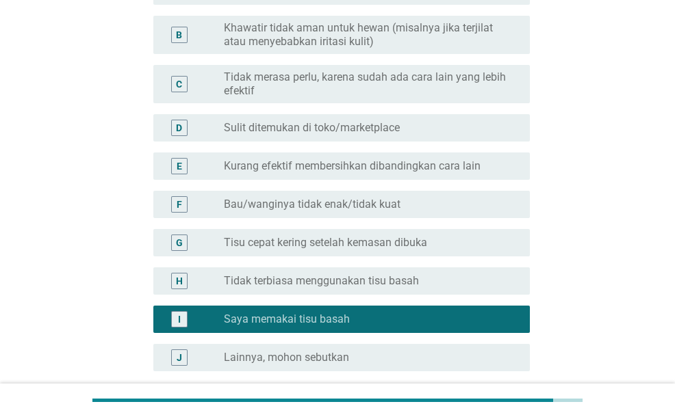
click at [674, 223] on div "Jika tidak memakai tisu basah, apa alasan utama Anda tidak menggunakan tisu bas…" at bounding box center [337, 173] width 675 height 682
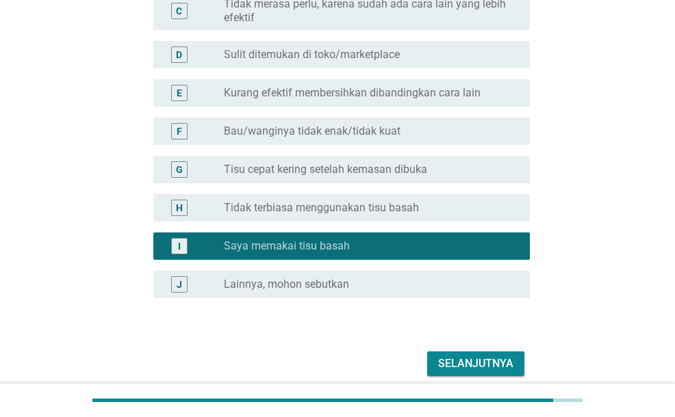
scroll to position [298, 0]
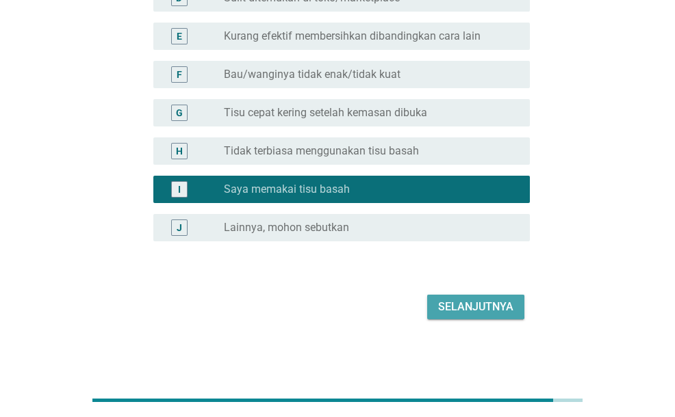
click at [469, 309] on div "Selanjutnya" at bounding box center [475, 307] width 75 height 16
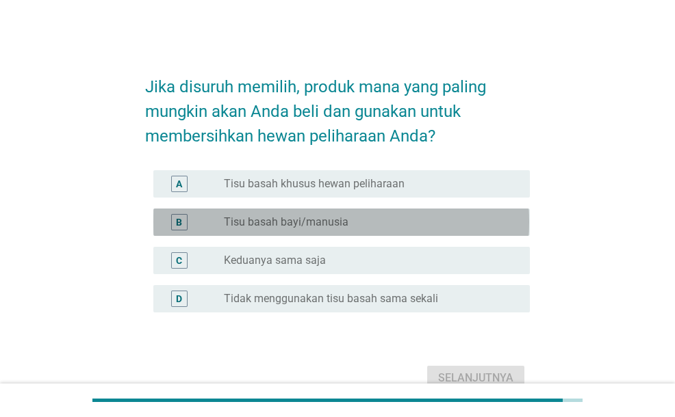
click at [389, 217] on div "radio_button_unchecked Tisu basah bayi/manusia" at bounding box center [366, 223] width 284 height 14
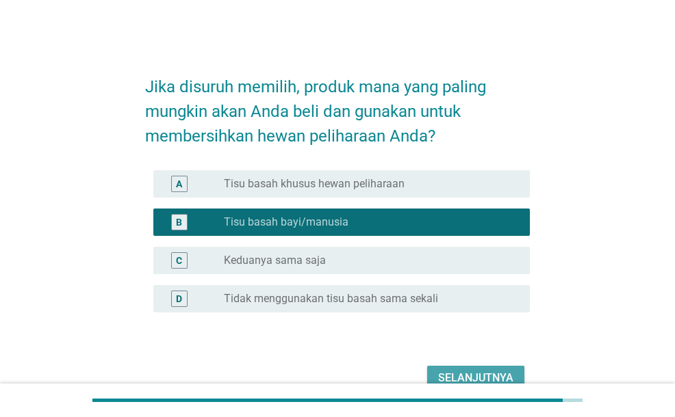
click at [463, 375] on div "Selanjutnya" at bounding box center [475, 378] width 75 height 16
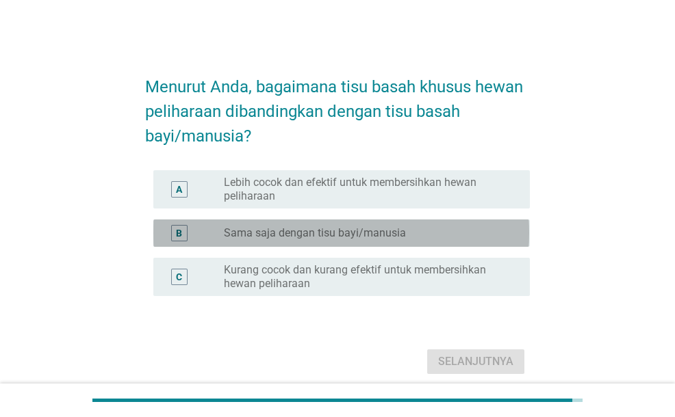
click at [359, 243] on div "B radio_button_unchecked Sama saja dengan tisu bayi/manusia" at bounding box center [341, 233] width 376 height 27
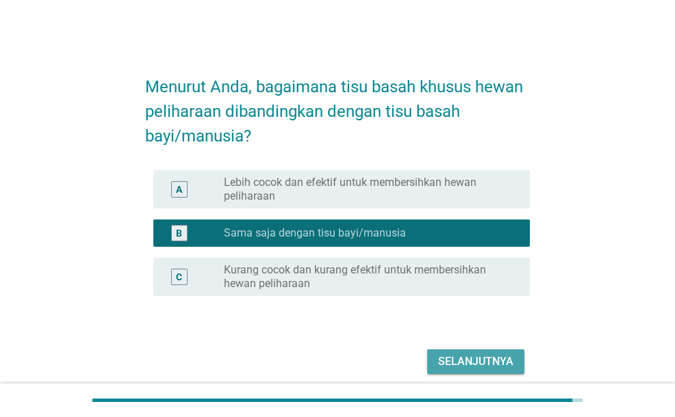
click at [441, 357] on div "Selanjutnya" at bounding box center [475, 362] width 75 height 16
